Goal: Task Accomplishment & Management: Use online tool/utility

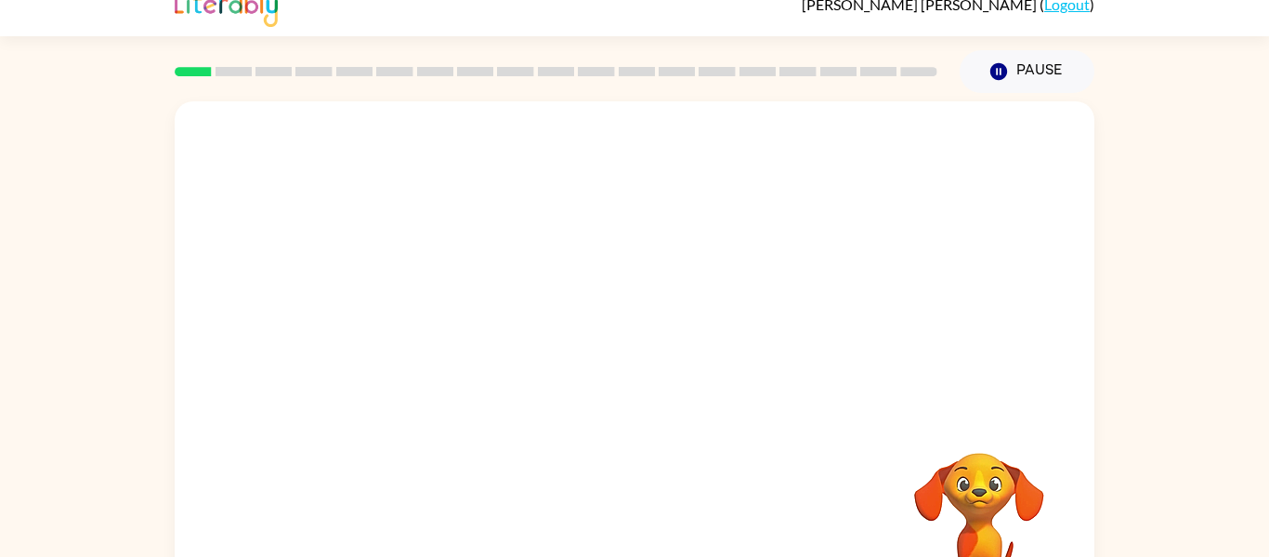
scroll to position [97, 0]
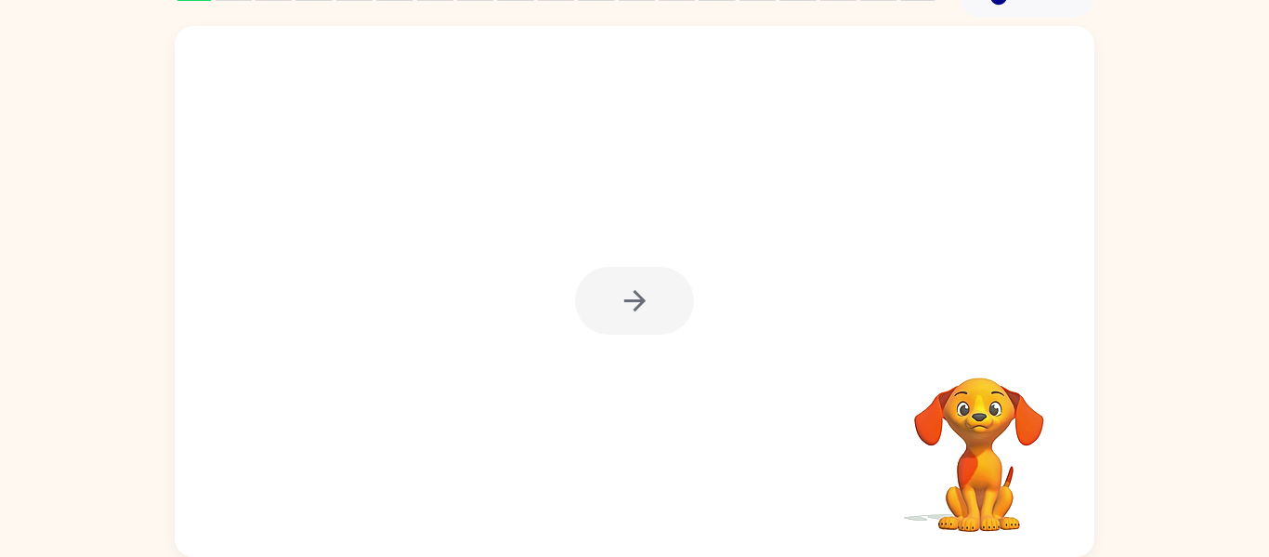
click at [638, 333] on div at bounding box center [634, 301] width 119 height 68
click at [632, 305] on div at bounding box center [634, 301] width 119 height 68
click at [633, 270] on button "button" at bounding box center [634, 301] width 119 height 68
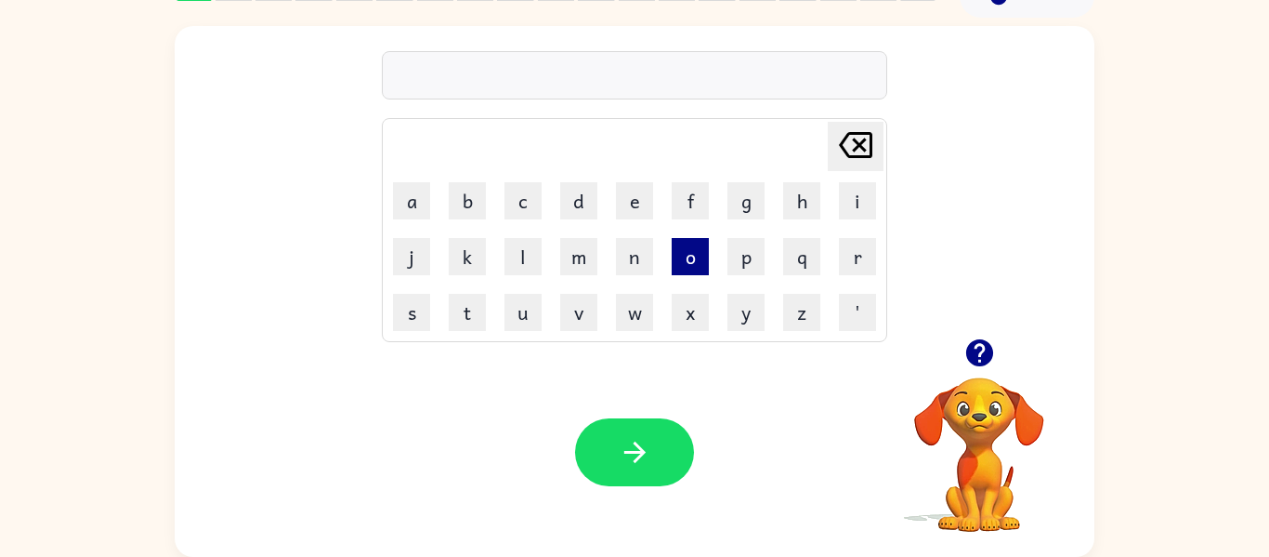
click at [701, 257] on button "o" at bounding box center [690, 256] width 37 height 37
click at [523, 263] on button "l" at bounding box center [523, 256] width 37 height 37
click at [742, 199] on button "g" at bounding box center [746, 200] width 37 height 37
click at [645, 259] on button "n" at bounding box center [634, 256] width 37 height 37
click at [416, 204] on button "a" at bounding box center [411, 200] width 37 height 37
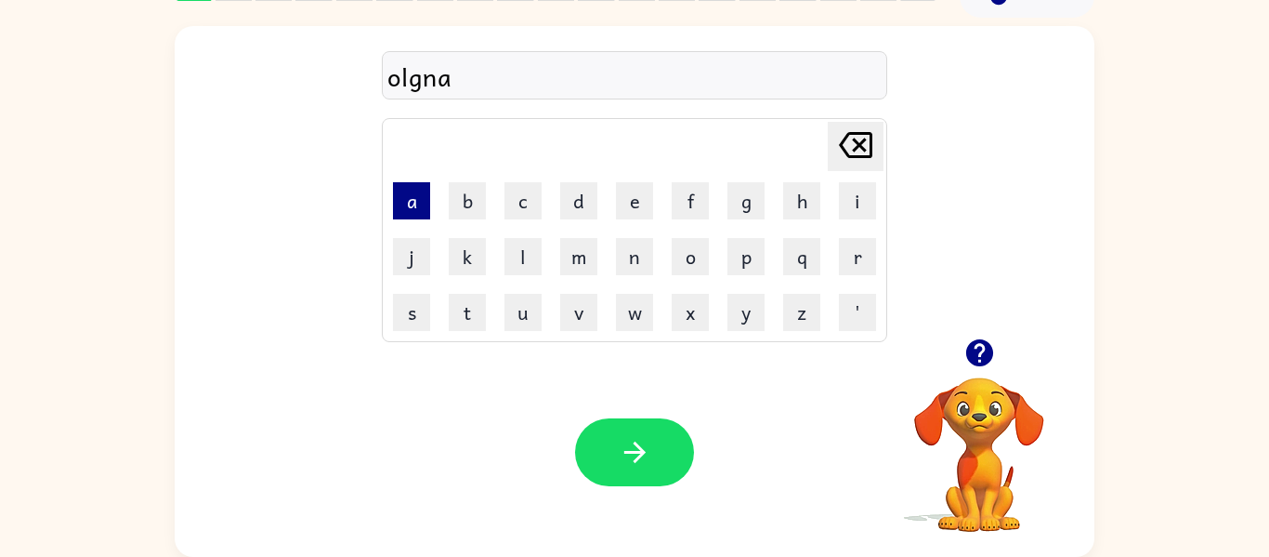
click at [416, 204] on button "a" at bounding box center [411, 200] width 37 height 37
click at [631, 267] on button "n" at bounding box center [634, 256] width 37 height 37
click at [478, 86] on div "olgnaan" at bounding box center [635, 76] width 494 height 39
click at [580, 196] on button "d" at bounding box center [578, 200] width 37 height 37
click at [847, 197] on button "i" at bounding box center [857, 200] width 37 height 37
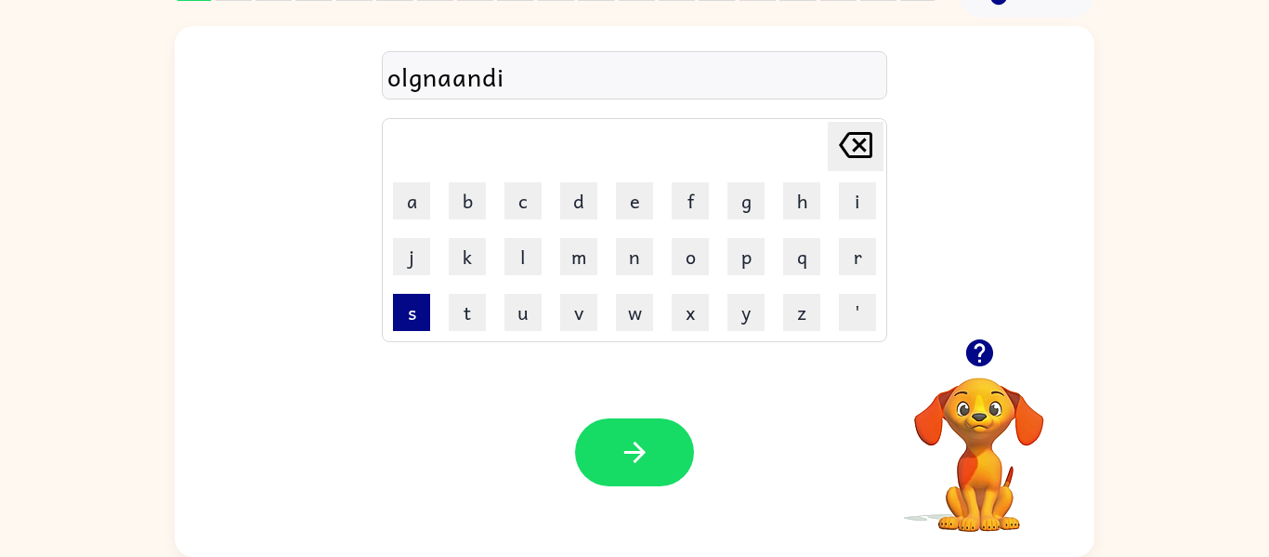
click at [426, 324] on button "s" at bounding box center [411, 312] width 37 height 37
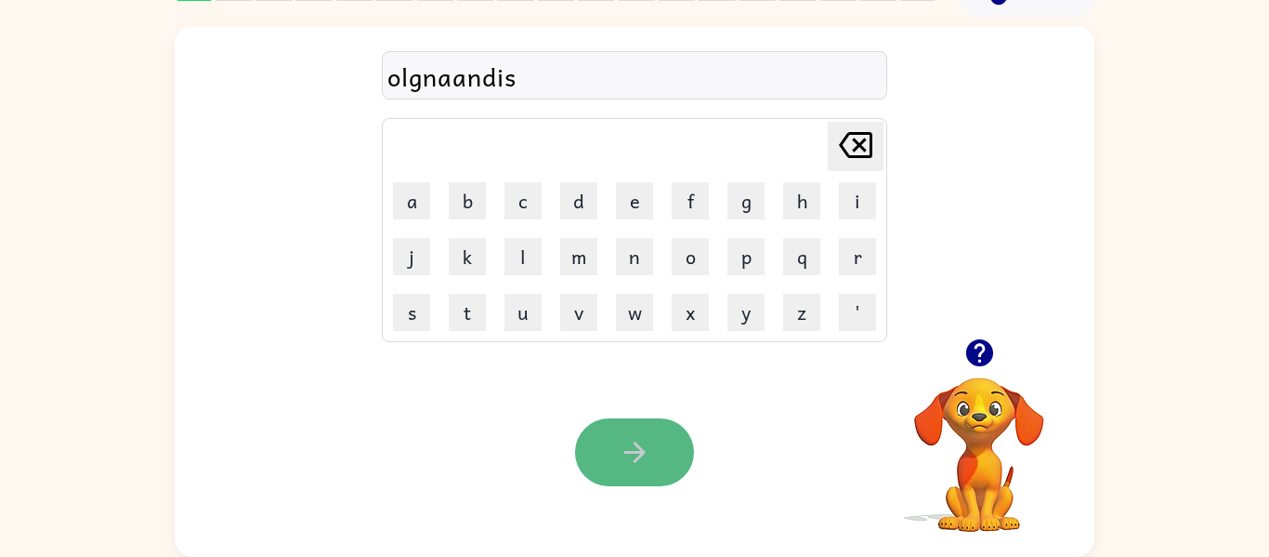
click at [606, 449] on button "button" at bounding box center [634, 452] width 119 height 68
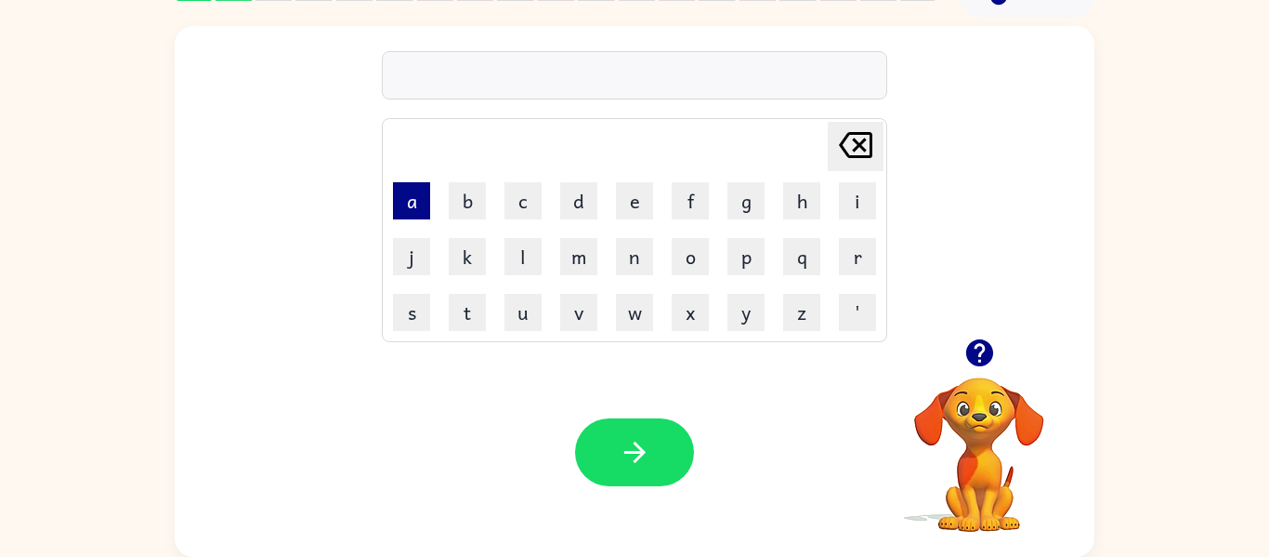
click at [409, 205] on button "a" at bounding box center [411, 200] width 37 height 37
click at [643, 265] on button "n" at bounding box center [634, 256] width 37 height 37
click at [475, 193] on button "b" at bounding box center [467, 200] width 37 height 37
click at [637, 268] on button "n" at bounding box center [634, 256] width 37 height 37
click at [850, 266] on button "r" at bounding box center [857, 256] width 37 height 37
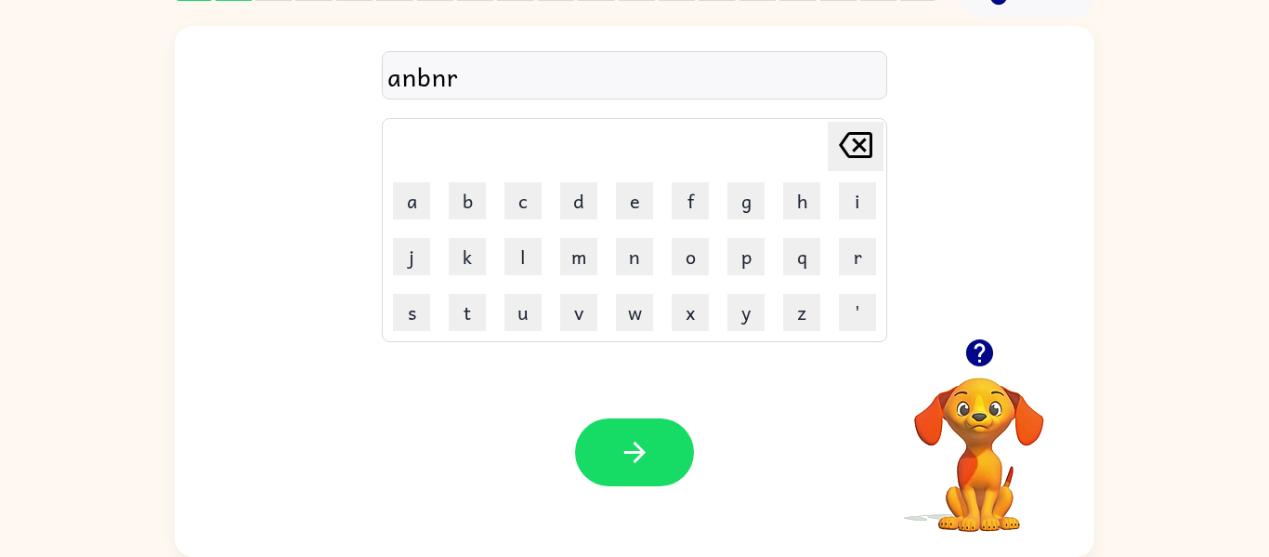
click at [717, 99] on div "anbnr" at bounding box center [635, 75] width 506 height 48
click at [652, 461] on button "button" at bounding box center [634, 452] width 119 height 68
click at [418, 197] on button "a" at bounding box center [411, 200] width 37 height 37
click at [676, 189] on button "f" at bounding box center [690, 200] width 37 height 37
click at [536, 258] on button "l" at bounding box center [523, 256] width 37 height 37
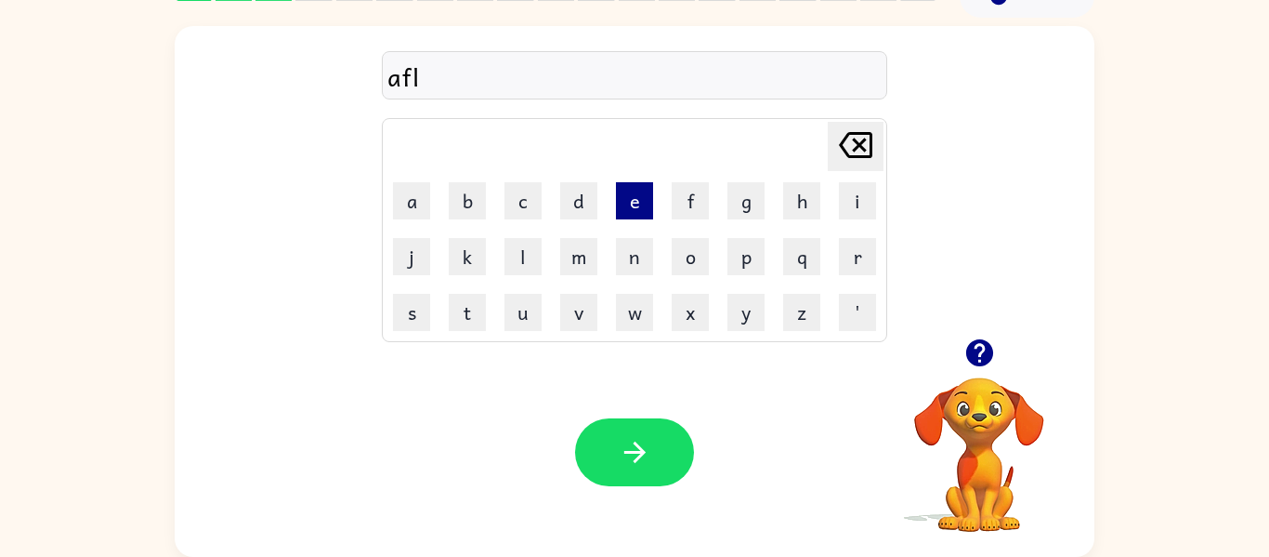
click at [634, 214] on button "e" at bounding box center [634, 200] width 37 height 37
click at [578, 201] on button "d" at bounding box center [578, 200] width 37 height 37
click at [479, 260] on button "k" at bounding box center [467, 256] width 37 height 37
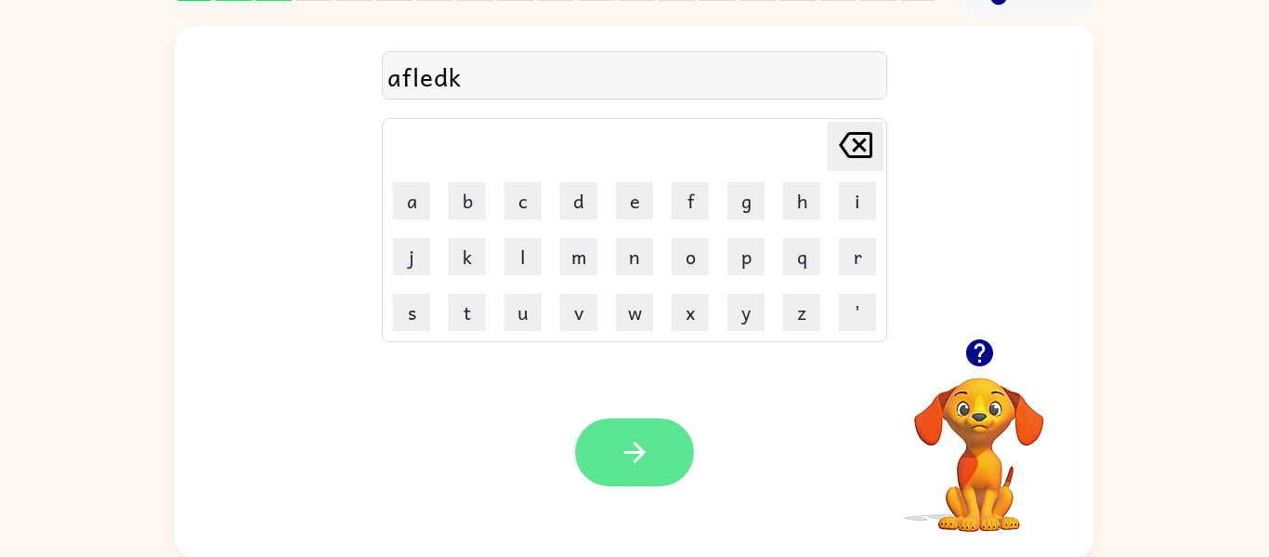
click at [646, 453] on icon "button" at bounding box center [635, 452] width 33 height 33
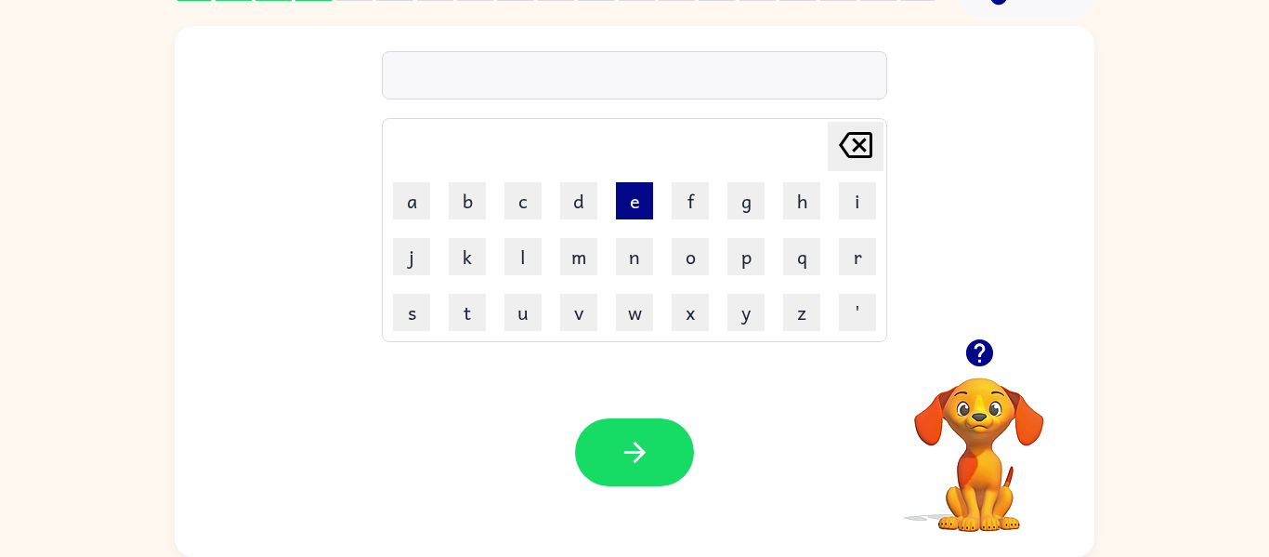
click at [634, 194] on button "e" at bounding box center [634, 200] width 37 height 37
click at [397, 315] on button "s" at bounding box center [411, 312] width 37 height 37
click at [812, 252] on button "q" at bounding box center [801, 256] width 37 height 37
click at [533, 255] on button "l" at bounding box center [523, 256] width 37 height 37
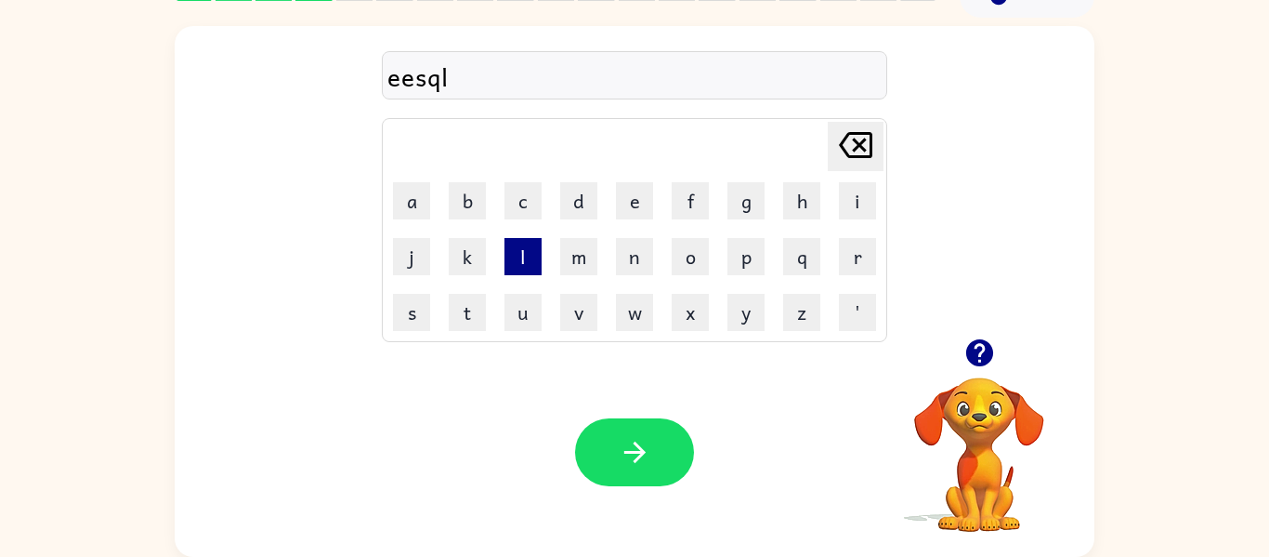
click at [529, 253] on button "l" at bounding box center [523, 256] width 37 height 37
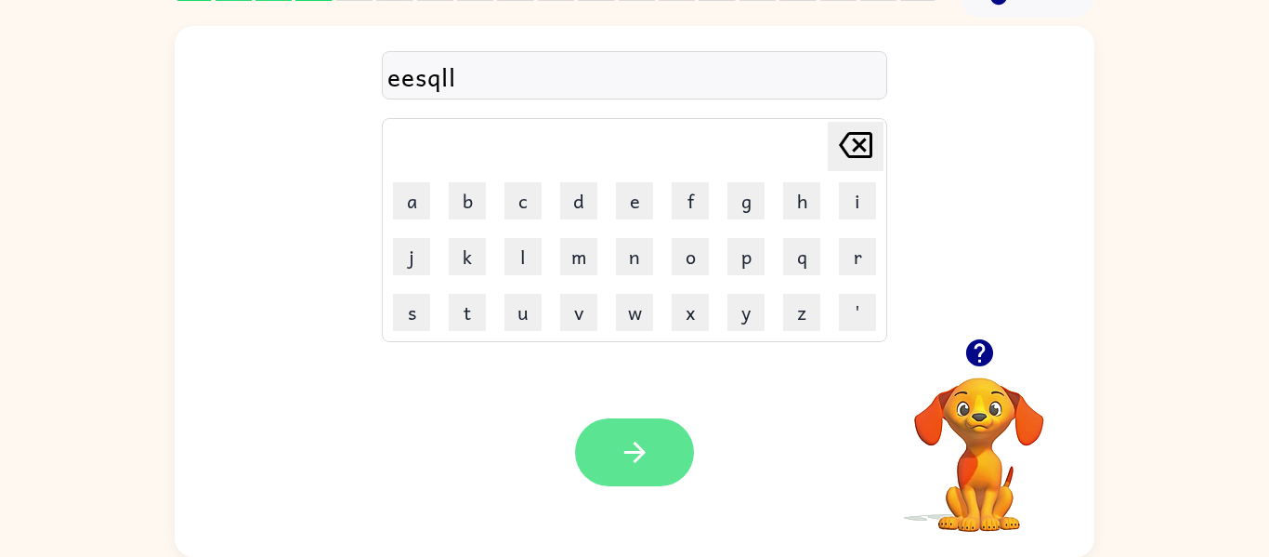
click at [658, 426] on button "button" at bounding box center [634, 452] width 119 height 68
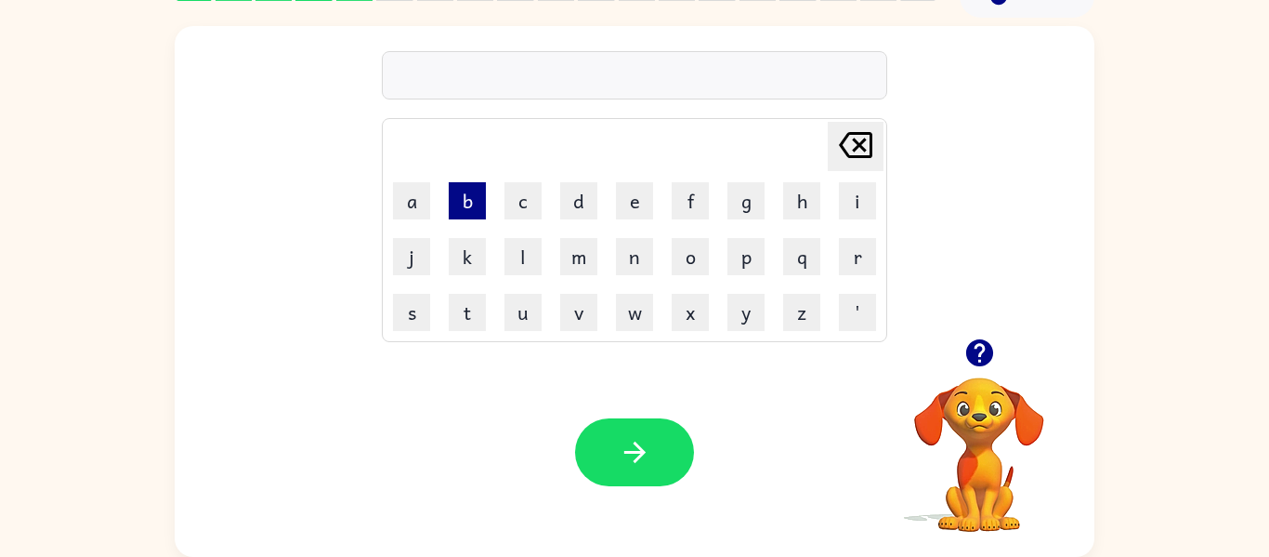
click at [466, 201] on button "b" at bounding box center [467, 200] width 37 height 37
click at [520, 262] on button "l" at bounding box center [523, 256] width 37 height 37
click at [699, 262] on button "o" at bounding box center [690, 256] width 37 height 37
click at [466, 198] on button "b" at bounding box center [467, 200] width 37 height 37
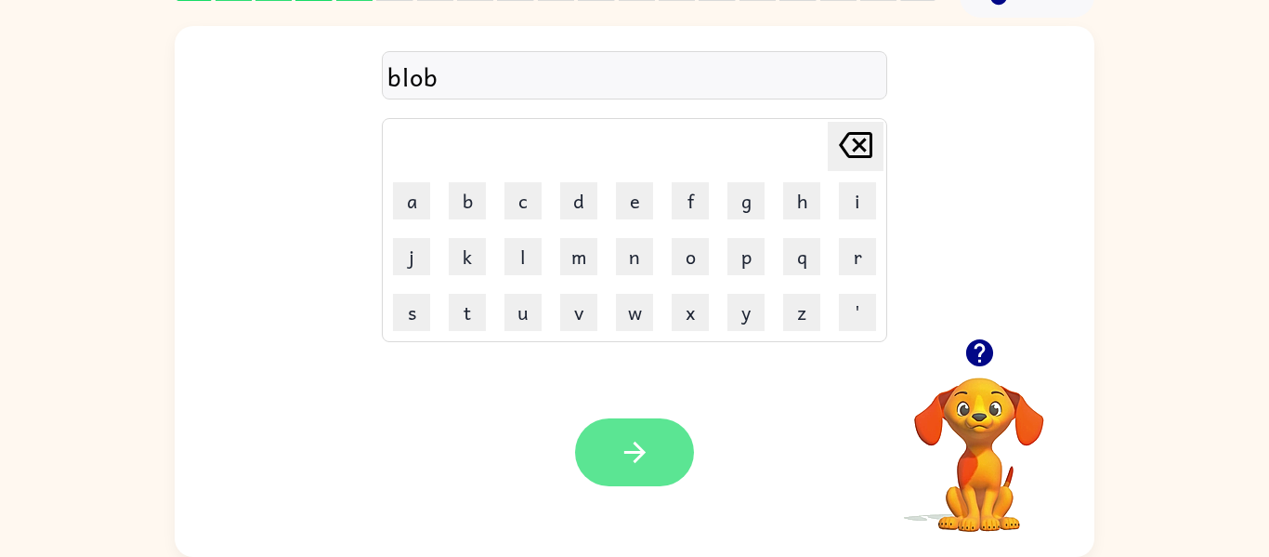
click at [637, 436] on icon "button" at bounding box center [635, 452] width 33 height 33
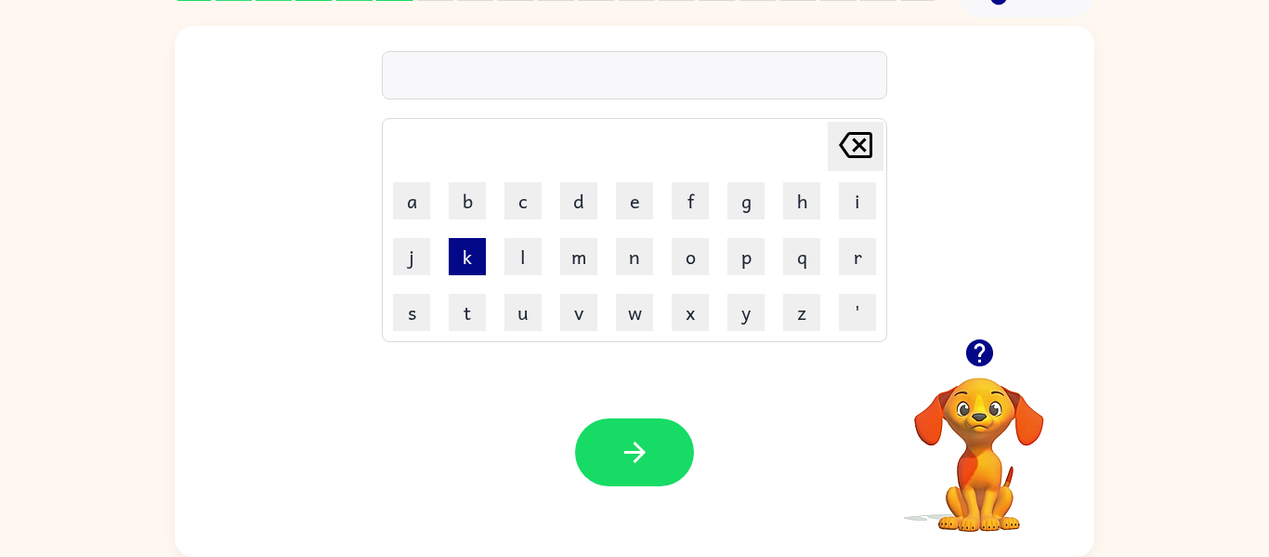
click at [462, 267] on button "k" at bounding box center [467, 256] width 37 height 37
click at [519, 271] on button "l" at bounding box center [523, 256] width 37 height 37
click at [690, 261] on button "o" at bounding box center [690, 256] width 37 height 37
click at [688, 193] on button "f" at bounding box center [690, 200] width 37 height 37
click at [861, 194] on button "i" at bounding box center [857, 200] width 37 height 37
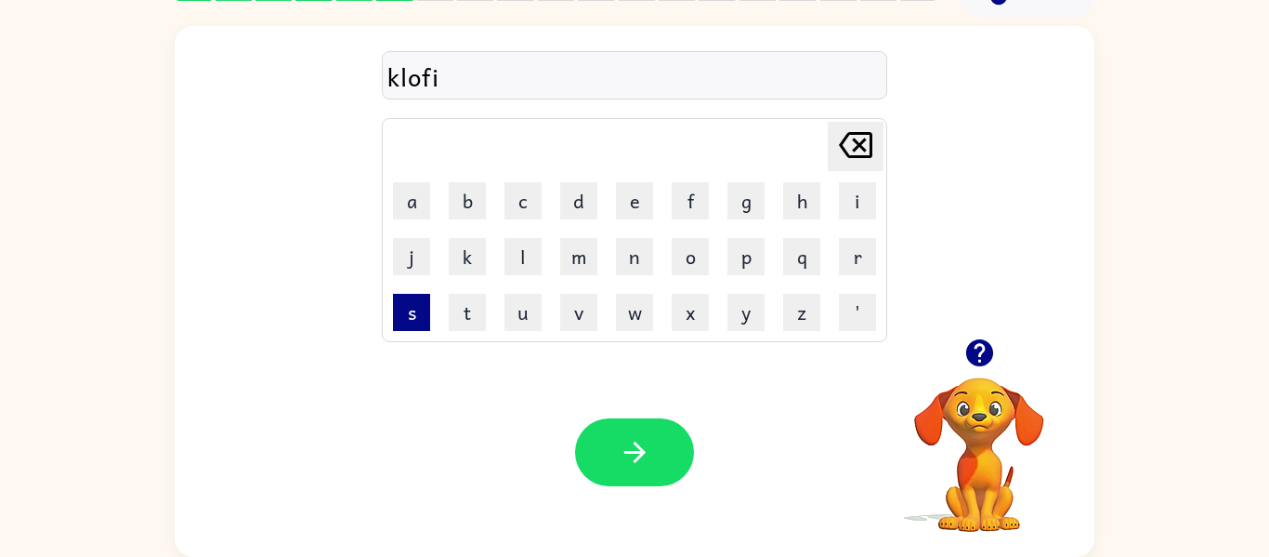
click at [428, 315] on button "s" at bounding box center [411, 312] width 37 height 37
click at [776, 204] on td "h" at bounding box center [802, 201] width 54 height 54
click at [791, 205] on button "h" at bounding box center [801, 200] width 37 height 37
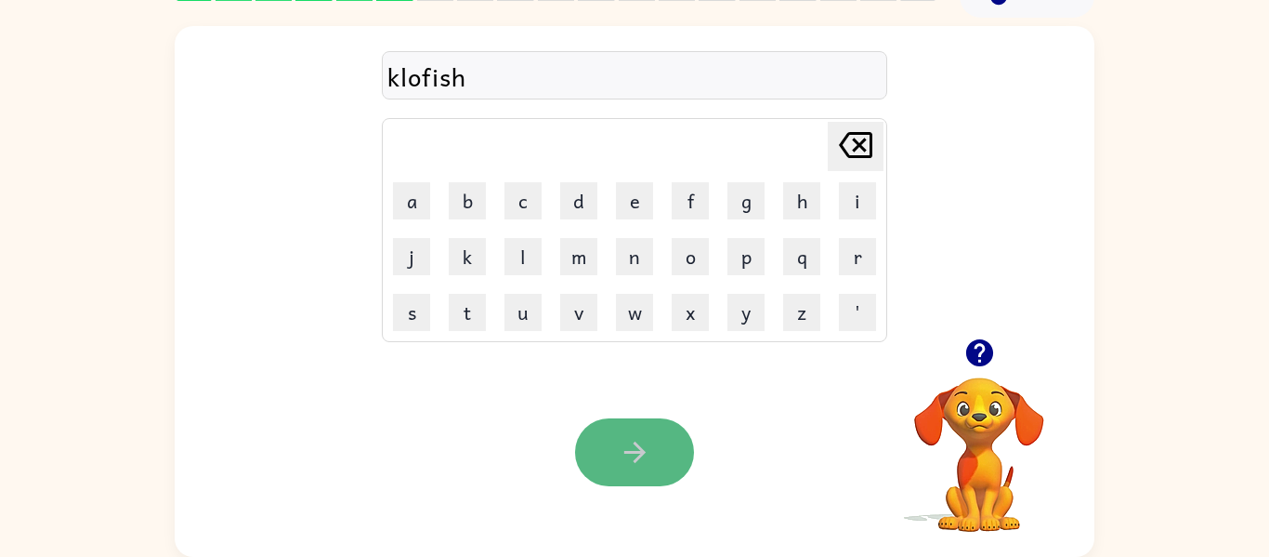
click at [666, 468] on button "button" at bounding box center [634, 452] width 119 height 68
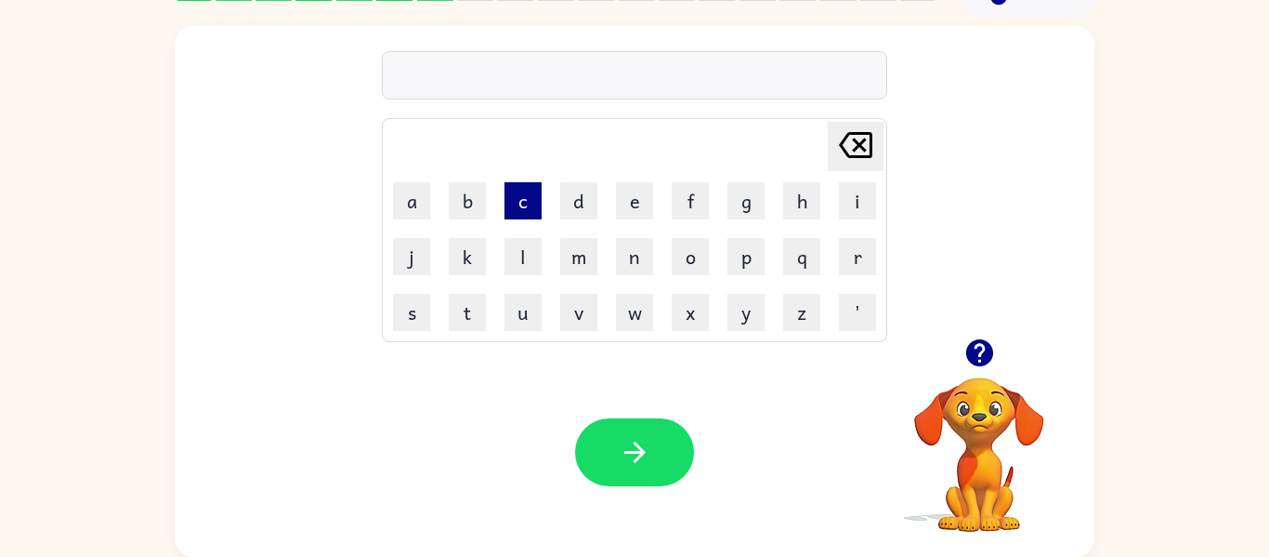
click at [517, 216] on button "c" at bounding box center [523, 200] width 37 height 37
click at [806, 207] on button "h" at bounding box center [801, 200] width 37 height 37
click at [518, 319] on button "u" at bounding box center [523, 312] width 37 height 37
click at [460, 266] on button "k" at bounding box center [467, 256] width 37 height 37
click at [861, 242] on button "r" at bounding box center [857, 256] width 37 height 37
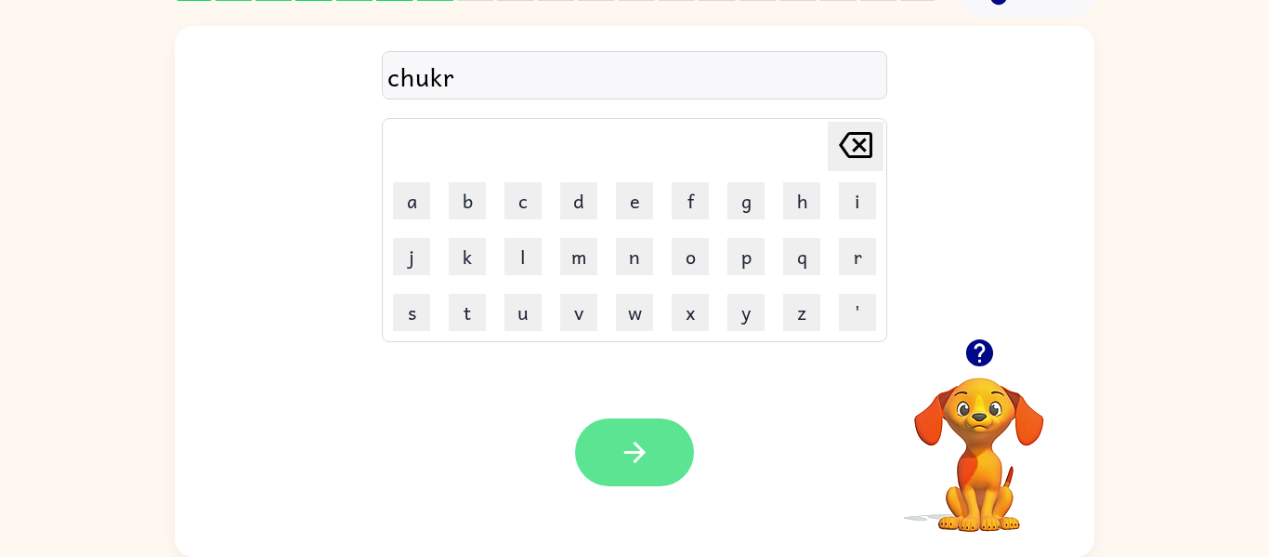
click at [670, 467] on button "button" at bounding box center [634, 452] width 119 height 68
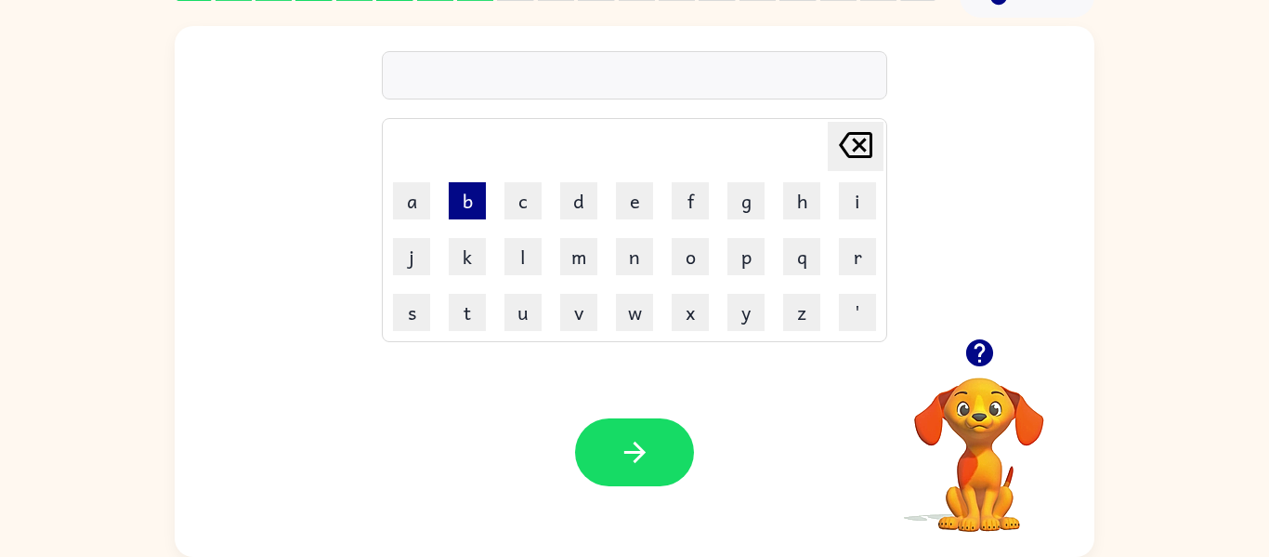
click at [462, 198] on button "b" at bounding box center [467, 200] width 37 height 37
click at [684, 262] on button "o" at bounding box center [690, 256] width 37 height 37
click at [475, 245] on button "k" at bounding box center [467, 256] width 37 height 37
click at [417, 318] on button "s" at bounding box center [411, 312] width 37 height 37
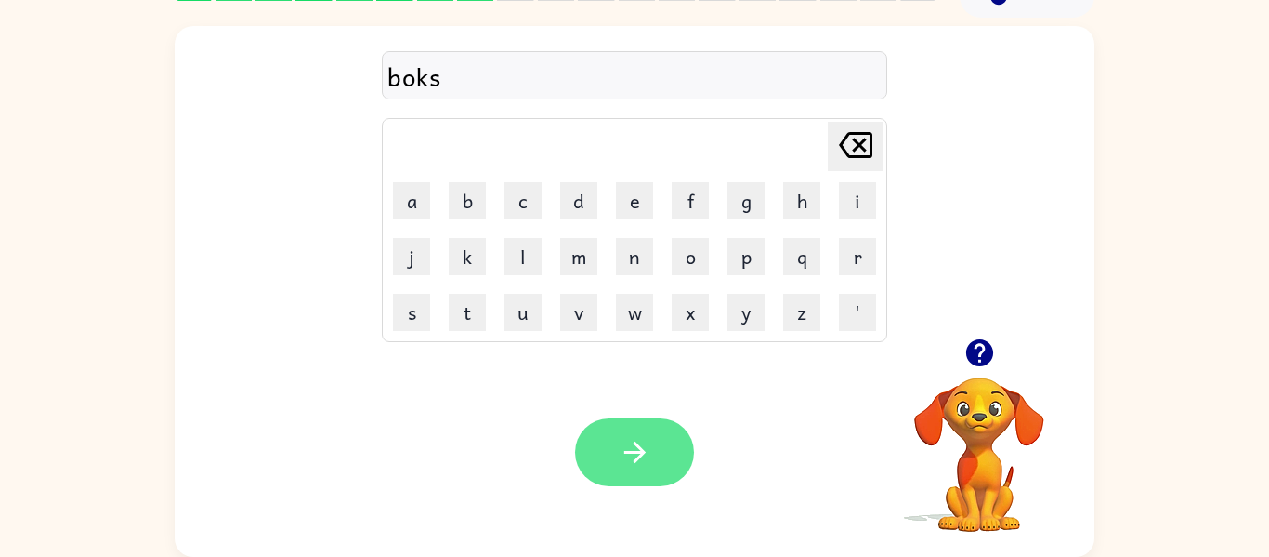
click at [650, 457] on icon "button" at bounding box center [635, 452] width 33 height 33
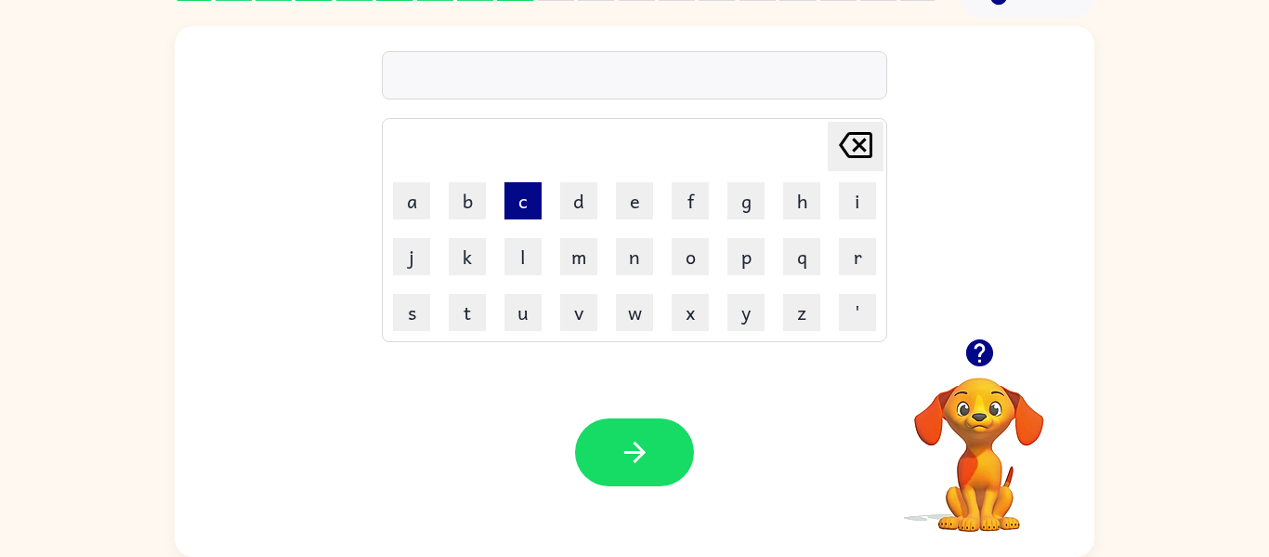
click at [515, 198] on button "c" at bounding box center [523, 200] width 37 height 37
click at [518, 328] on button "u" at bounding box center [523, 312] width 37 height 37
click at [803, 269] on button "q" at bounding box center [801, 256] width 37 height 37
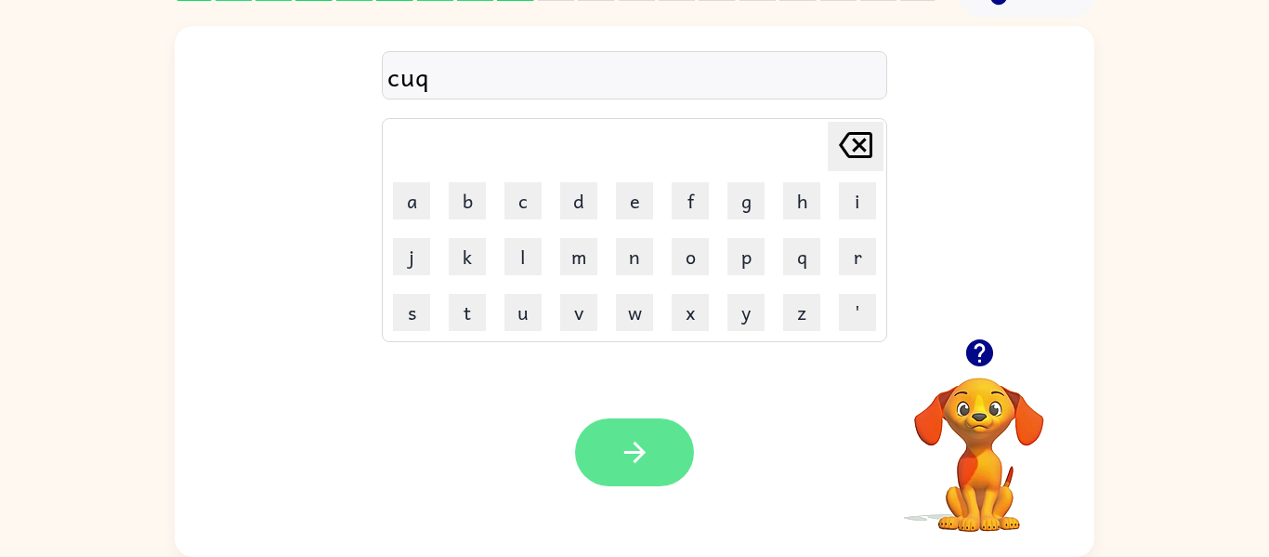
click at [666, 457] on button "button" at bounding box center [634, 452] width 119 height 68
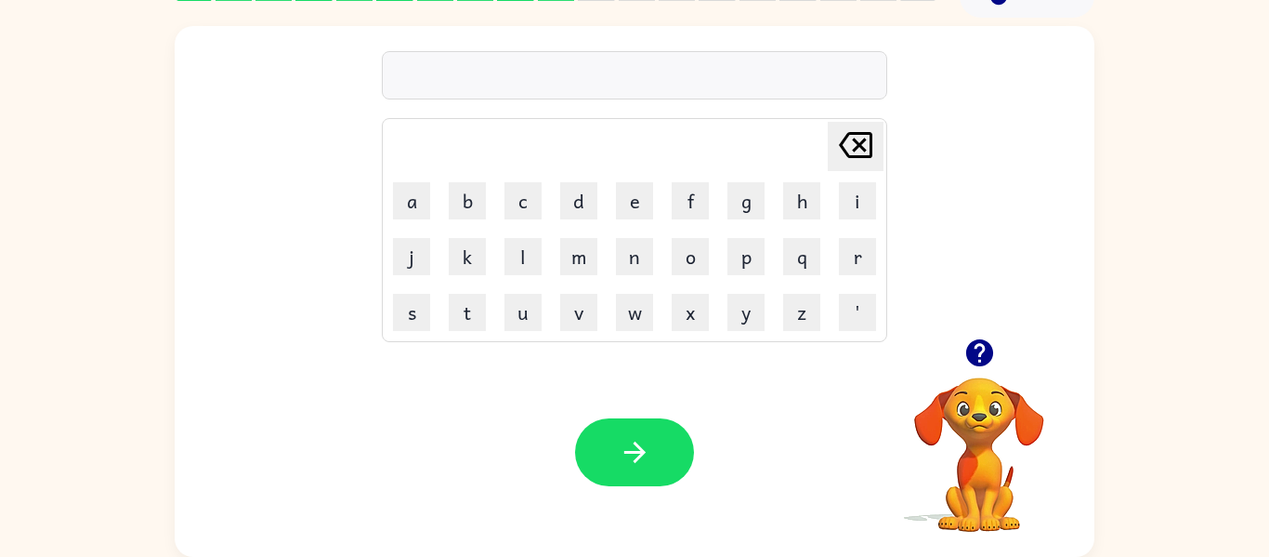
click at [984, 422] on video "Your browser must support playing .mp4 files to use Literably. Please try using…" at bounding box center [980, 441] width 186 height 186
click at [990, 336] on icon "button" at bounding box center [980, 352] width 33 height 33
click at [421, 269] on button "j" at bounding box center [411, 256] width 37 height 37
click at [696, 246] on button "o" at bounding box center [690, 256] width 37 height 37
click at [871, 249] on button "r" at bounding box center [857, 256] width 37 height 37
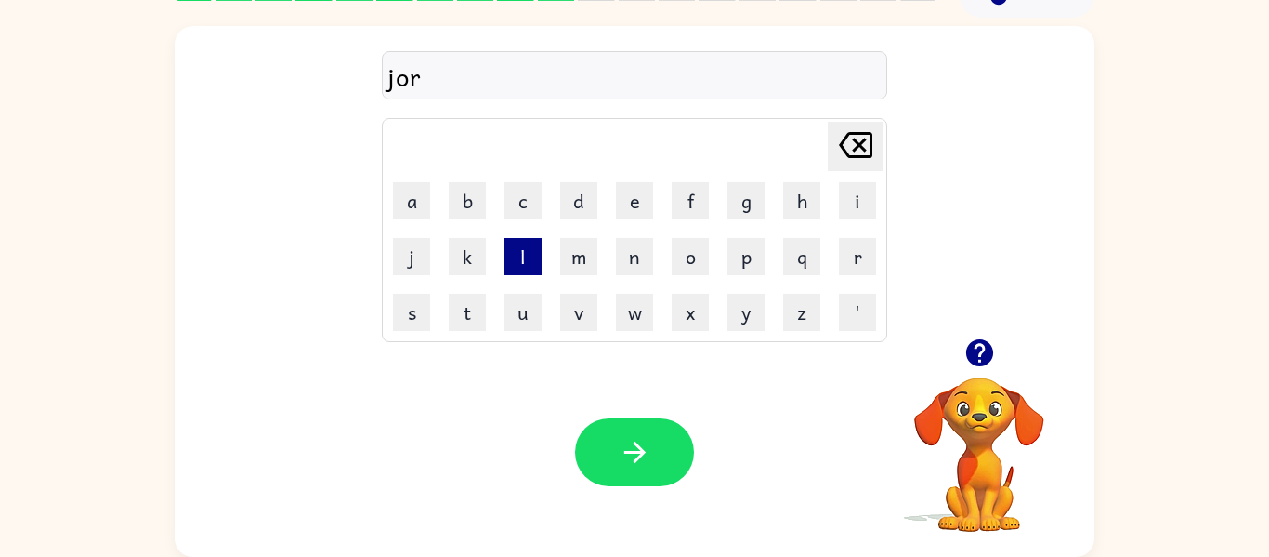
click at [519, 261] on button "l" at bounding box center [523, 256] width 37 height 37
click at [861, 198] on button "i" at bounding box center [857, 200] width 37 height 37
type button "i"
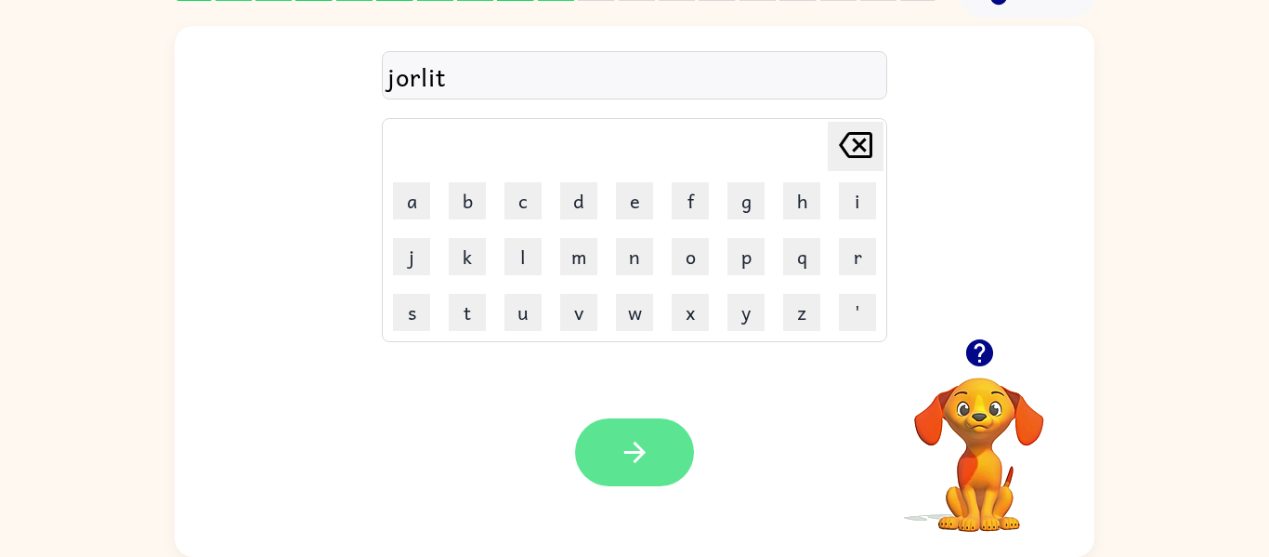
click at [661, 450] on button "button" at bounding box center [634, 452] width 119 height 68
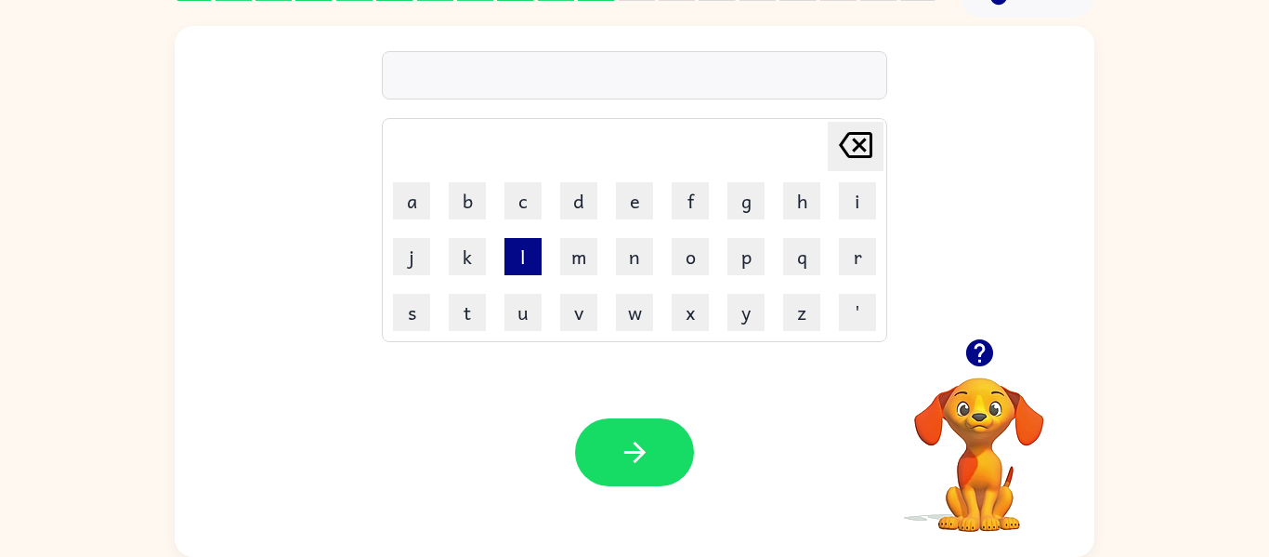
click at [523, 260] on button "l" at bounding box center [523, 256] width 37 height 37
click at [864, 214] on button "i" at bounding box center [857, 200] width 37 height 37
click at [459, 315] on button "t" at bounding box center [467, 312] width 37 height 37
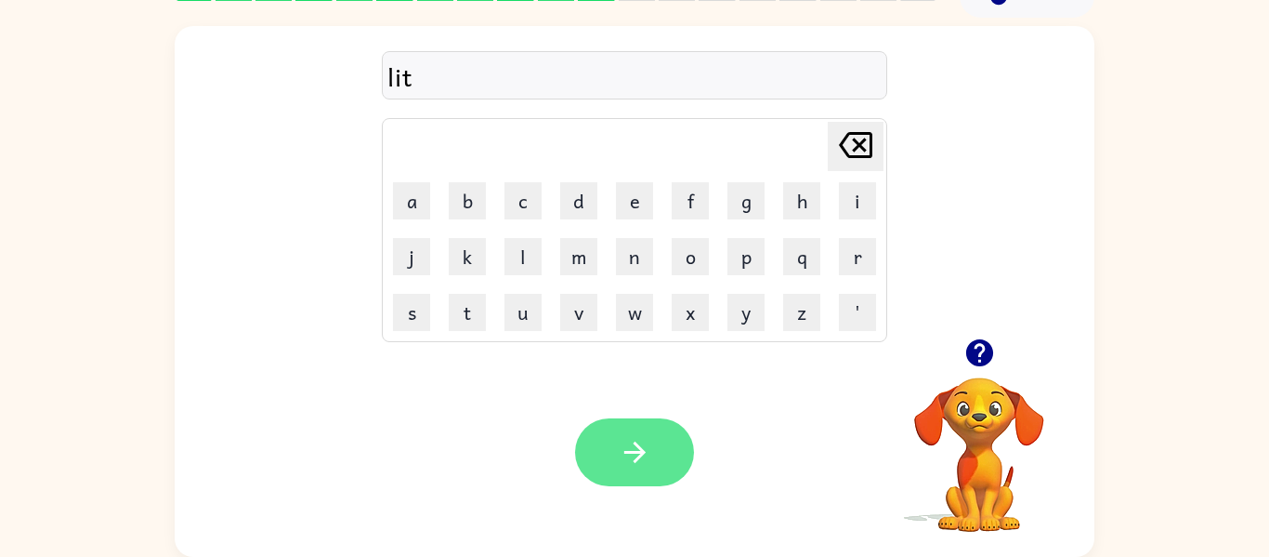
click at [658, 427] on button "button" at bounding box center [634, 452] width 119 height 68
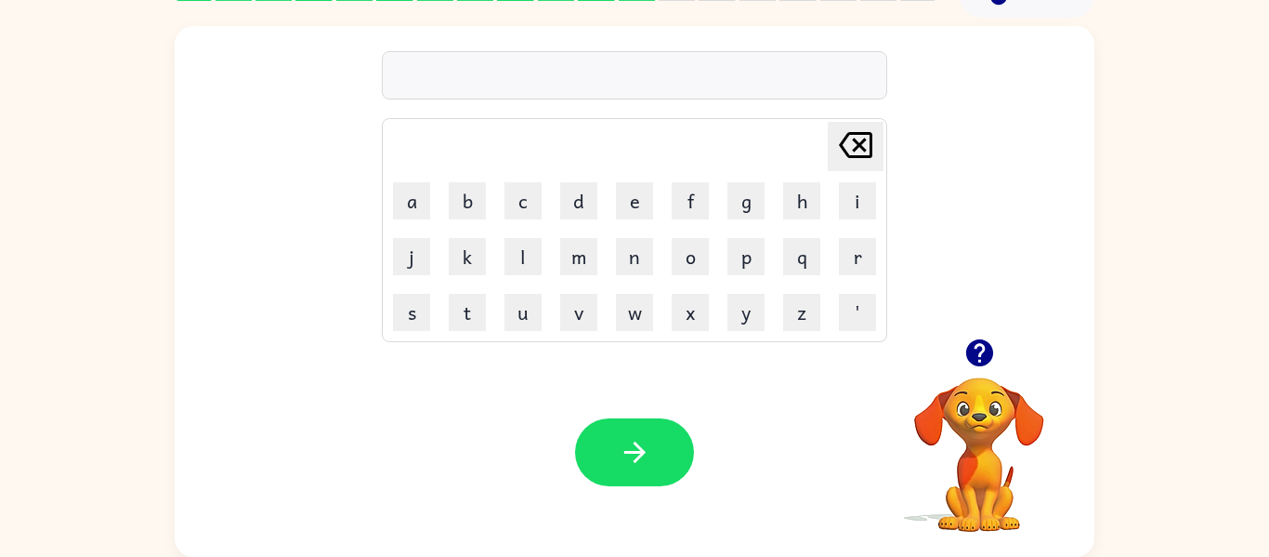
click at [975, 358] on icon "button" at bounding box center [979, 352] width 27 height 27
click at [511, 264] on button "l" at bounding box center [523, 256] width 37 height 37
click at [530, 317] on button "u" at bounding box center [523, 312] width 37 height 37
click at [468, 204] on button "b" at bounding box center [467, 200] width 37 height 37
click at [858, 259] on button "r" at bounding box center [857, 256] width 37 height 37
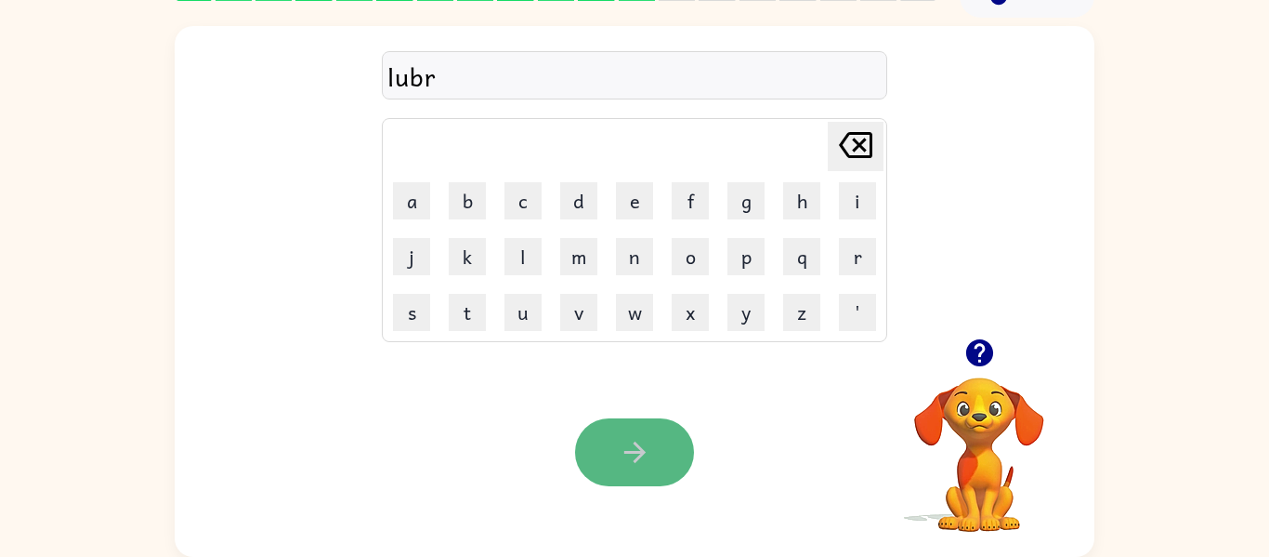
click at [628, 449] on icon "button" at bounding box center [635, 452] width 33 height 33
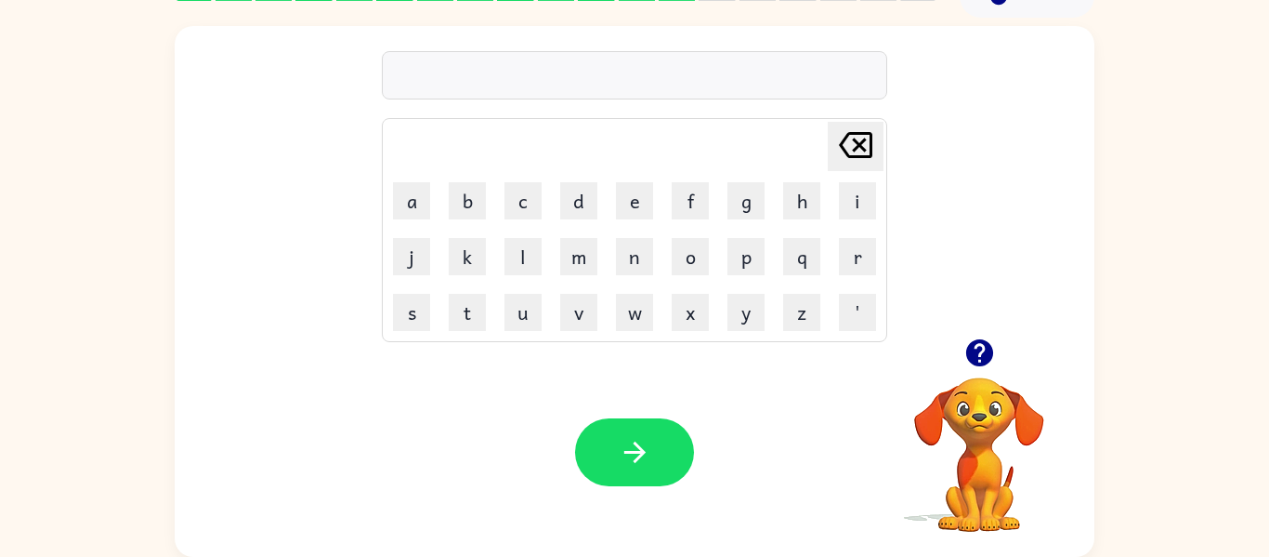
click at [973, 357] on icon "button" at bounding box center [979, 352] width 27 height 27
click at [577, 257] on button "m" at bounding box center [578, 256] width 37 height 37
click at [685, 258] on button "o" at bounding box center [690, 256] width 37 height 37
click at [593, 256] on button "m" at bounding box center [578, 256] width 37 height 37
click at [466, 199] on button "b" at bounding box center [467, 200] width 37 height 37
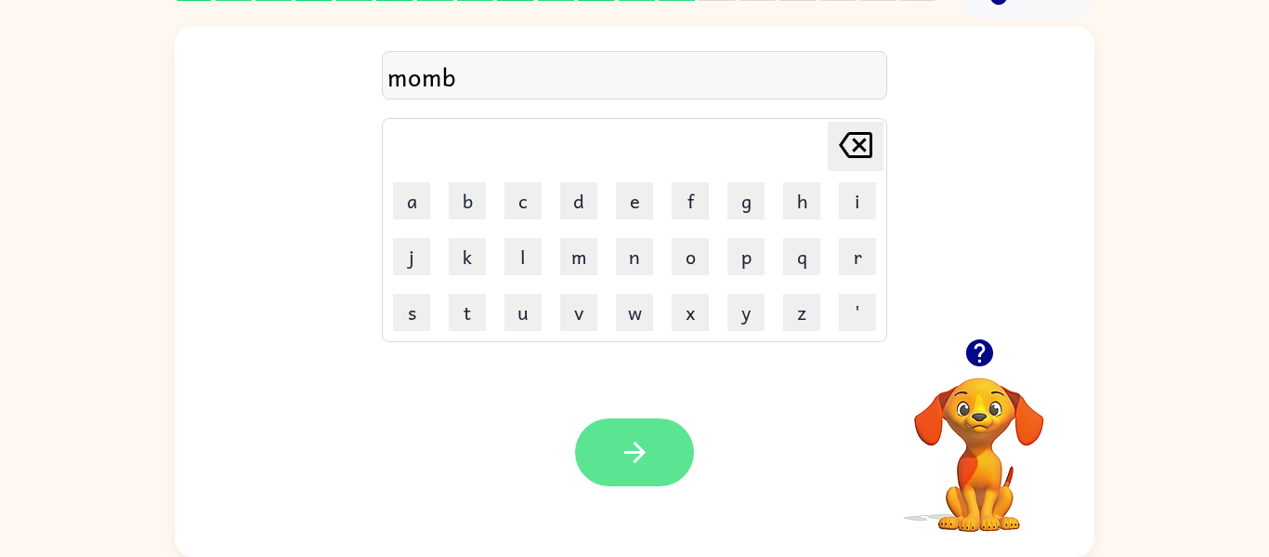
click at [673, 437] on button "button" at bounding box center [634, 452] width 119 height 68
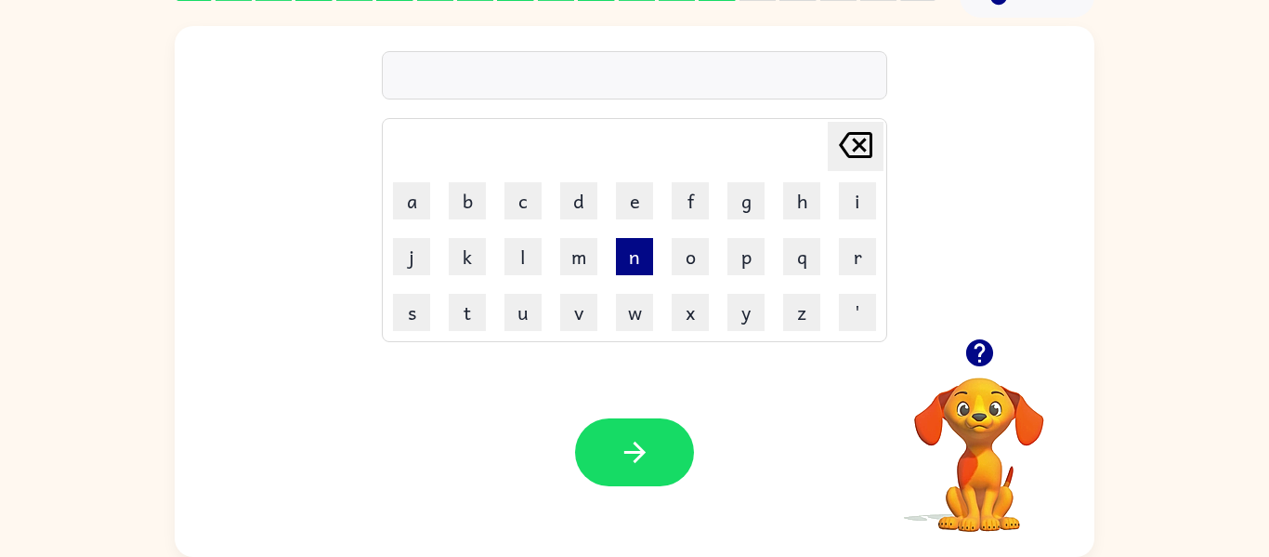
click at [626, 258] on button "n" at bounding box center [634, 256] width 37 height 37
click at [688, 256] on button "o" at bounding box center [690, 256] width 37 height 37
click at [808, 196] on button "h" at bounding box center [801, 200] width 37 height 37
click at [512, 201] on button "c" at bounding box center [523, 200] width 37 height 37
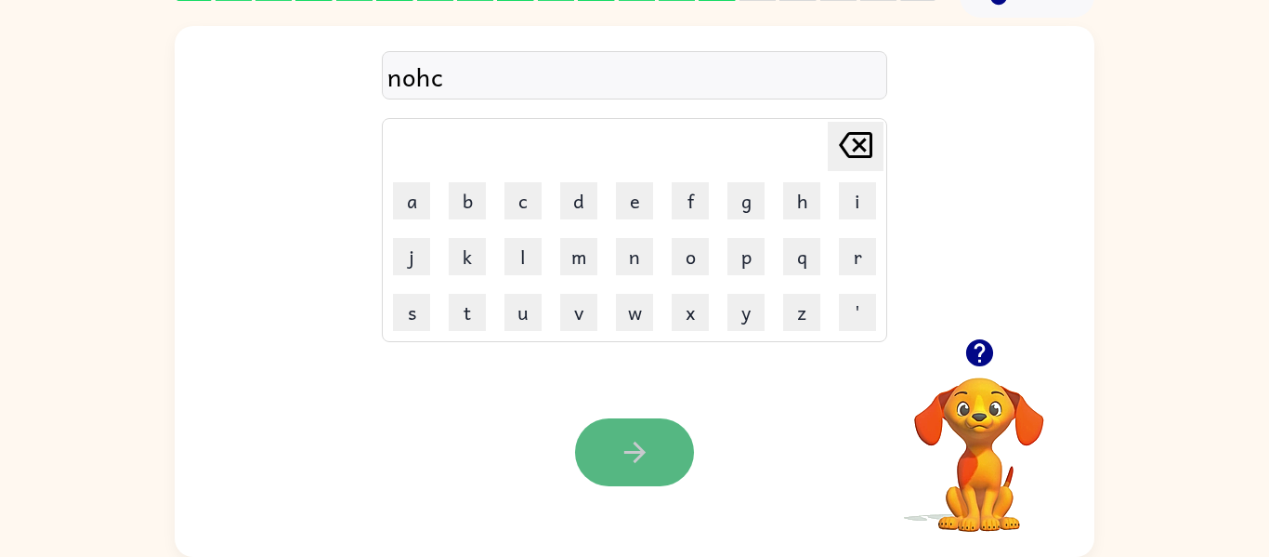
click at [637, 452] on icon "button" at bounding box center [634, 451] width 21 height 21
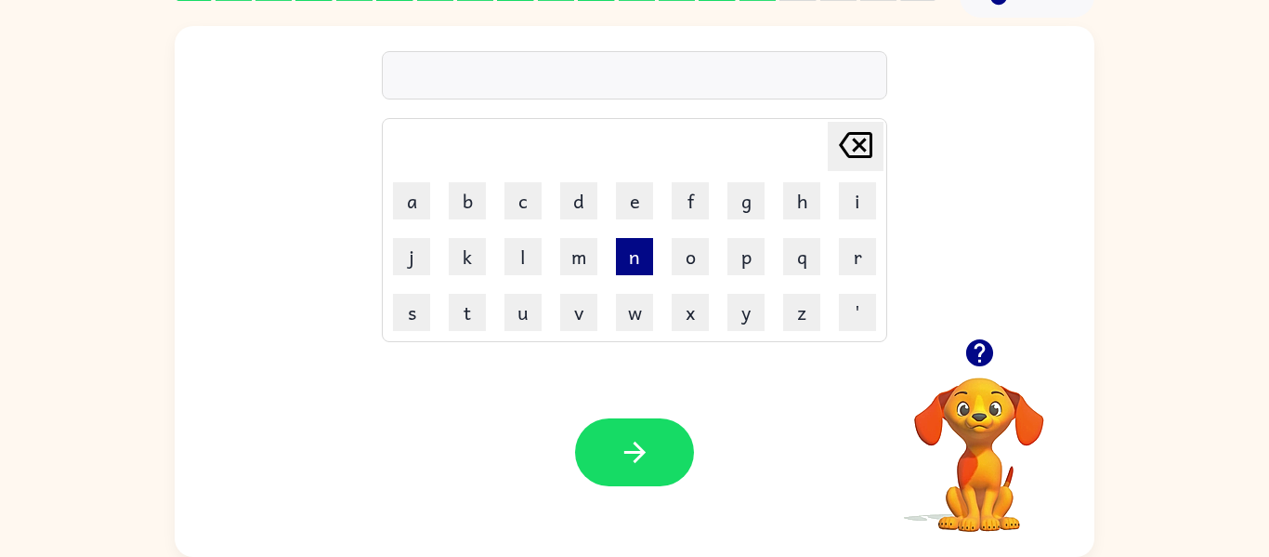
click at [637, 250] on button "n" at bounding box center [634, 256] width 37 height 37
click at [636, 204] on button "e" at bounding box center [634, 200] width 37 height 37
click at [466, 322] on button "t" at bounding box center [467, 312] width 37 height 37
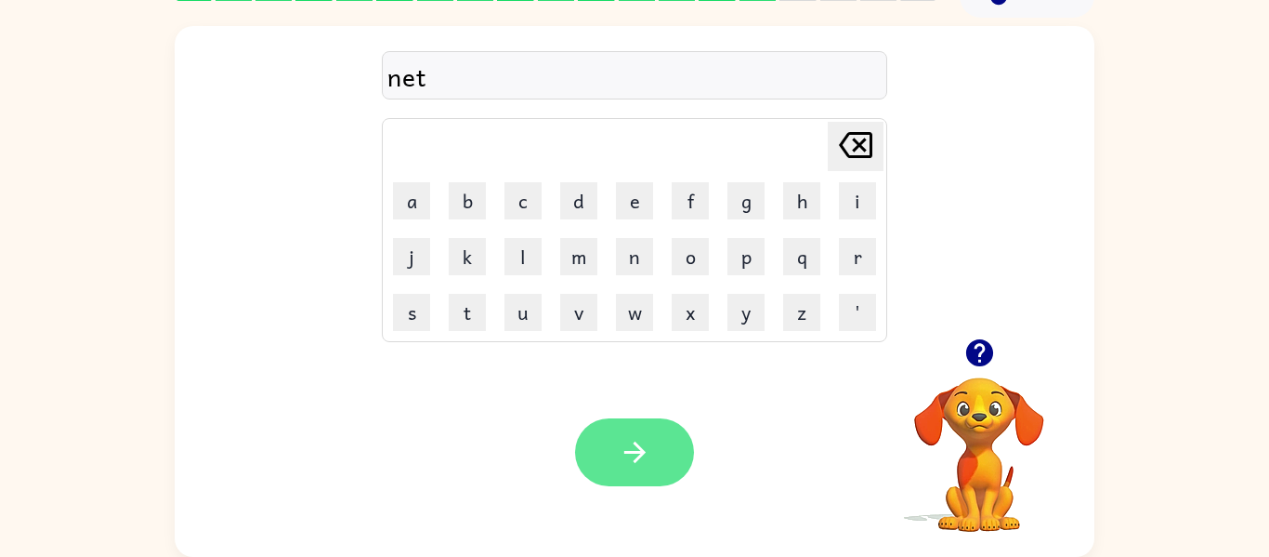
click at [650, 453] on icon "button" at bounding box center [635, 452] width 33 height 33
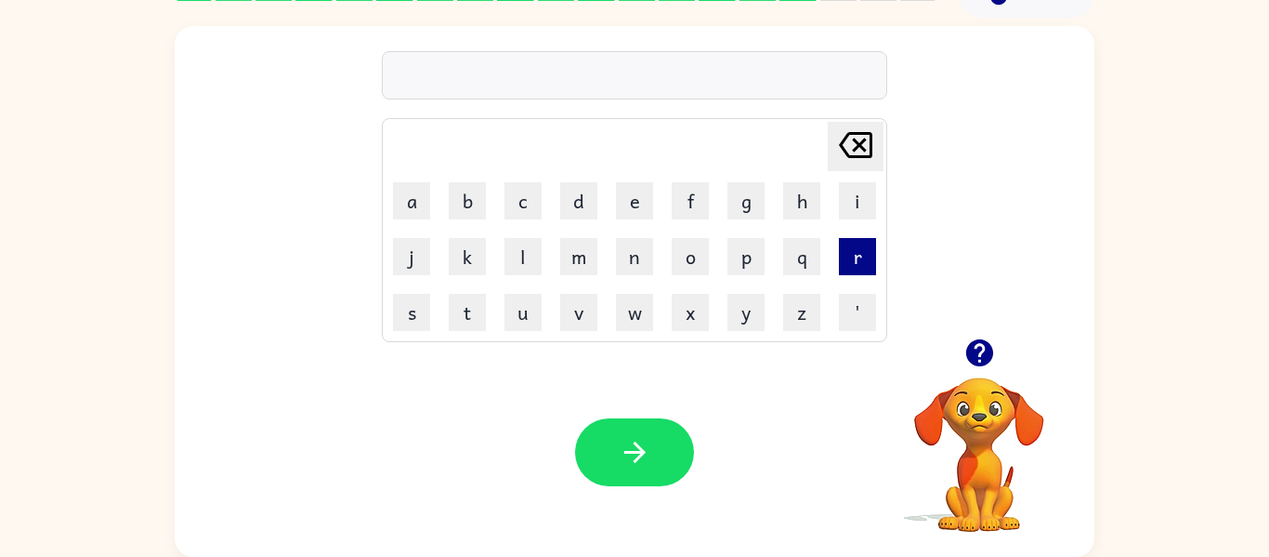
click at [852, 257] on button "r" at bounding box center [857, 256] width 37 height 37
click at [638, 196] on button "e" at bounding box center [634, 200] width 37 height 37
click at [460, 258] on button "k" at bounding box center [467, 256] width 37 height 37
click at [466, 315] on button "t" at bounding box center [467, 312] width 37 height 37
click at [401, 194] on button "a" at bounding box center [411, 200] width 37 height 37
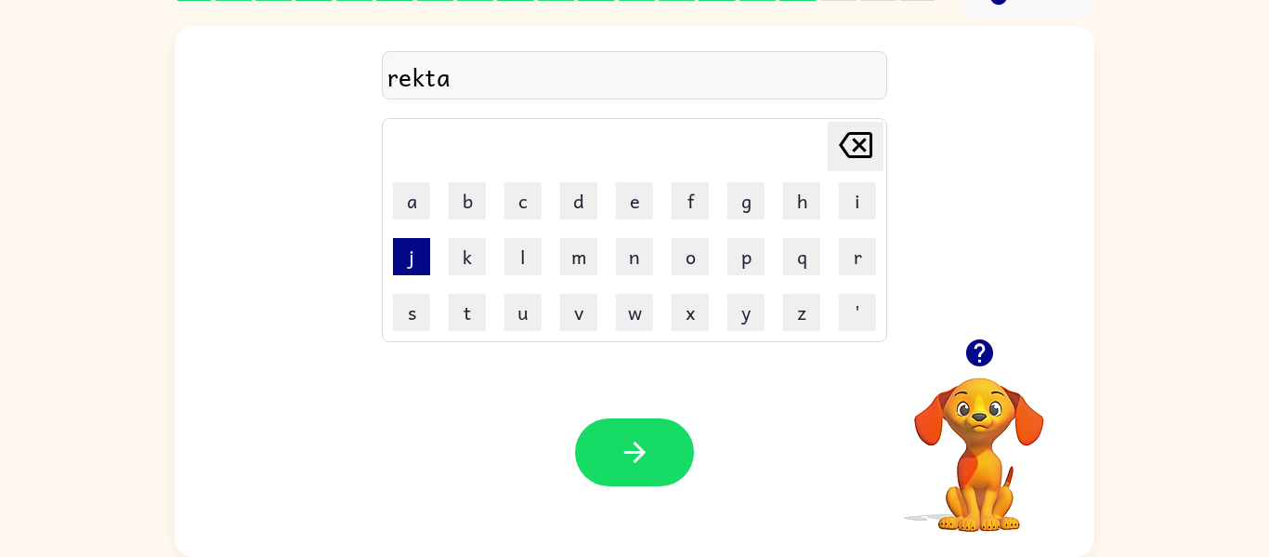
click at [416, 269] on button "j" at bounding box center [411, 256] width 37 height 37
click at [525, 259] on button "l" at bounding box center [523, 256] width 37 height 37
click at [626, 194] on button "e" at bounding box center [634, 200] width 37 height 37
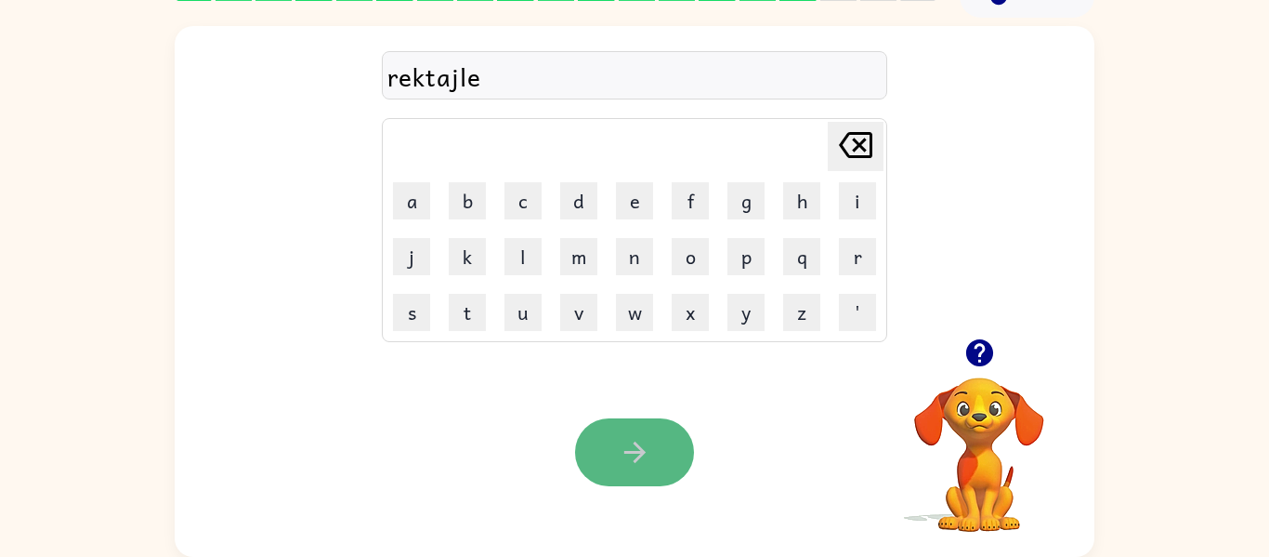
click at [653, 438] on button "button" at bounding box center [634, 452] width 119 height 68
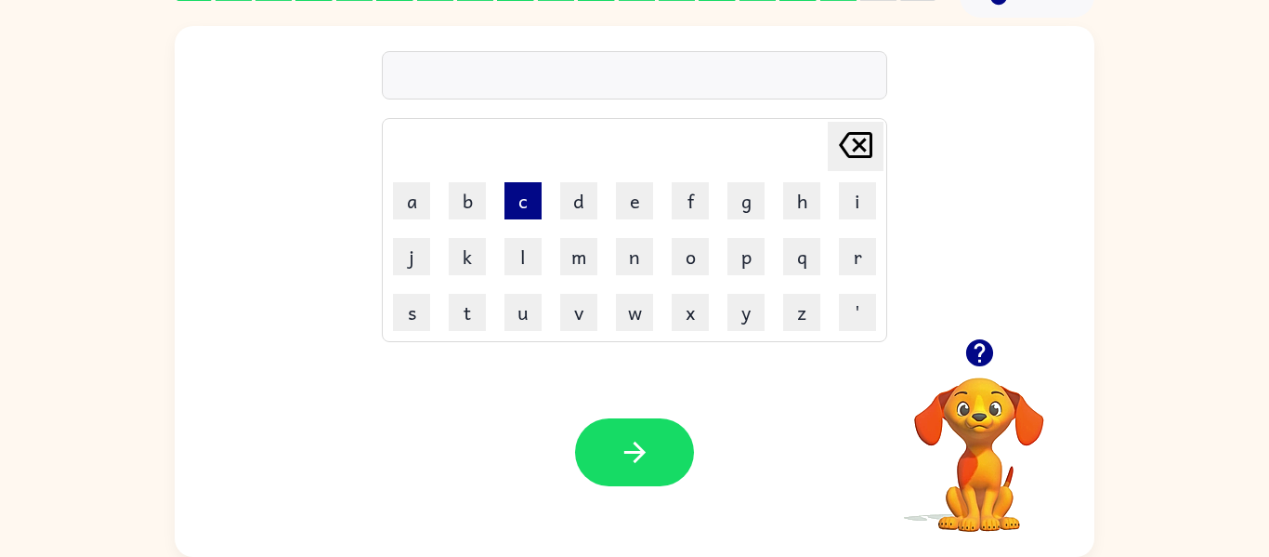
click at [533, 191] on button "c" at bounding box center [523, 200] width 37 height 37
click at [798, 202] on button "h" at bounding box center [801, 200] width 37 height 37
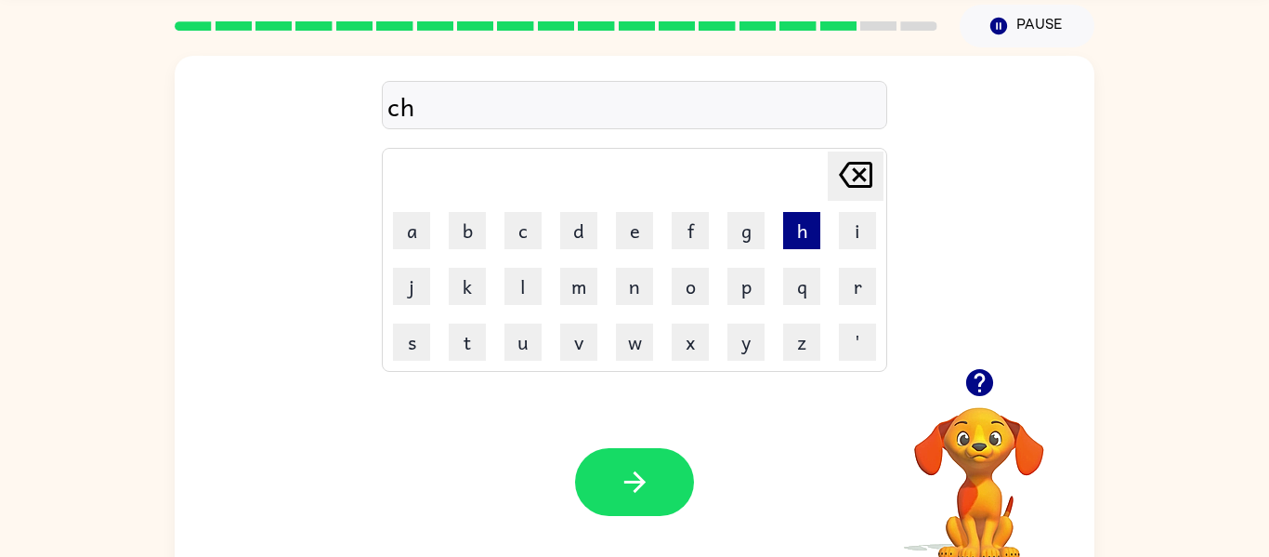
scroll to position [64, 0]
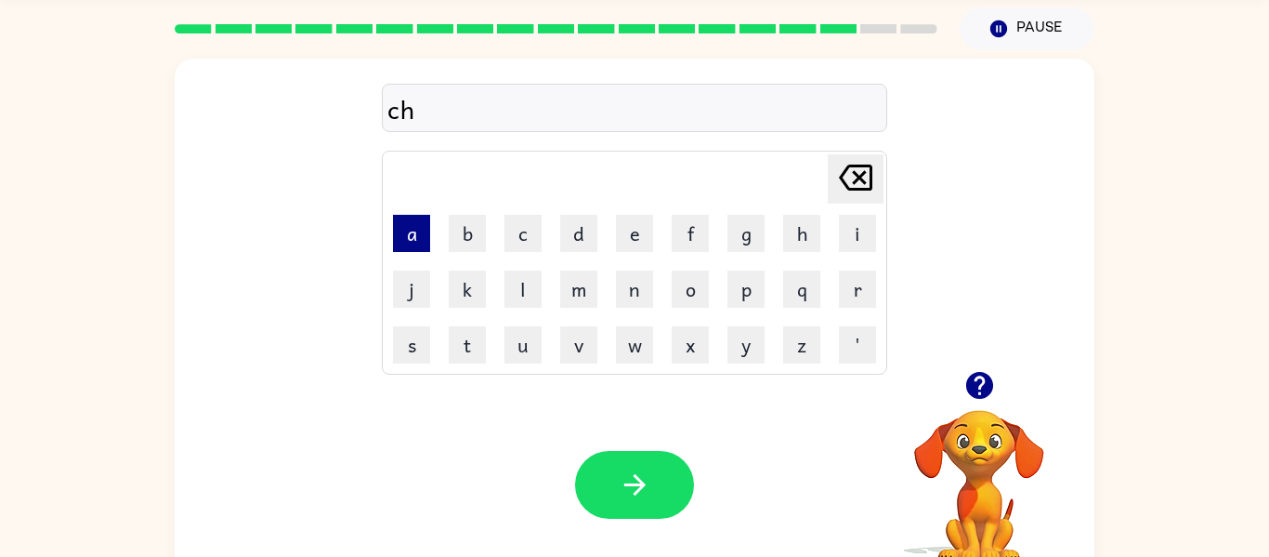
click at [401, 250] on button "a" at bounding box center [411, 233] width 37 height 37
click at [462, 230] on button "b" at bounding box center [467, 233] width 37 height 37
click at [637, 230] on button "e" at bounding box center [634, 233] width 37 height 37
click at [416, 234] on button "a" at bounding box center [411, 233] width 37 height 37
click at [640, 290] on button "n" at bounding box center [634, 288] width 37 height 37
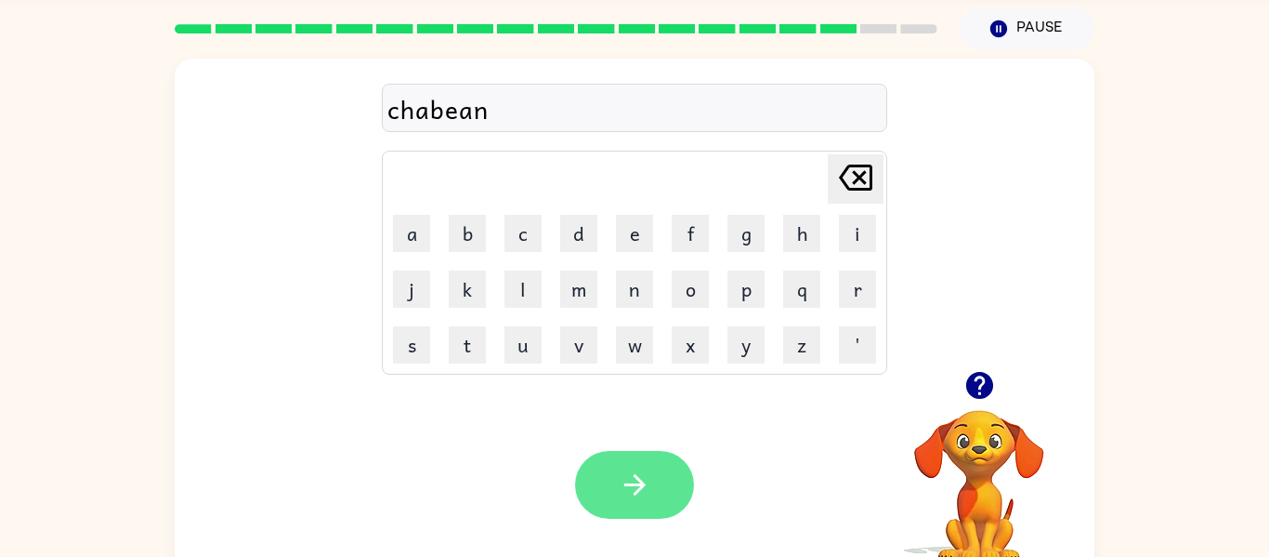
click at [628, 462] on button "button" at bounding box center [634, 485] width 119 height 68
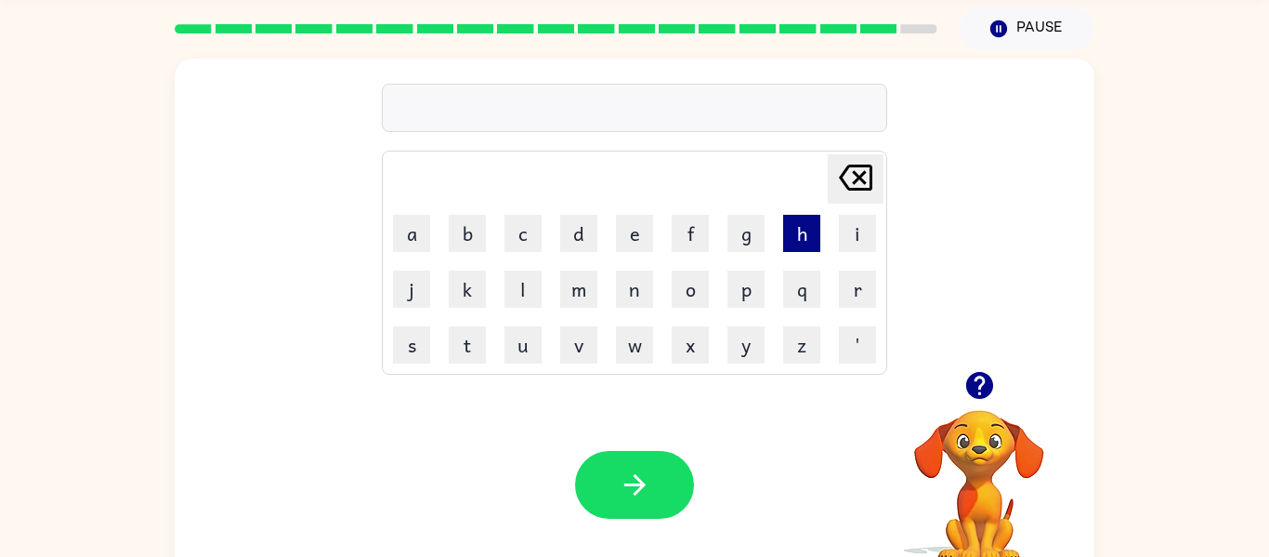
click at [805, 229] on button "h" at bounding box center [801, 233] width 37 height 37
click at [523, 235] on button "c" at bounding box center [523, 233] width 37 height 37
click at [560, 332] on button "v" at bounding box center [578, 344] width 37 height 37
click at [857, 182] on icon "[PERSON_NAME] last character input" at bounding box center [856, 177] width 45 height 45
click at [588, 335] on button "v" at bounding box center [578, 344] width 37 height 37
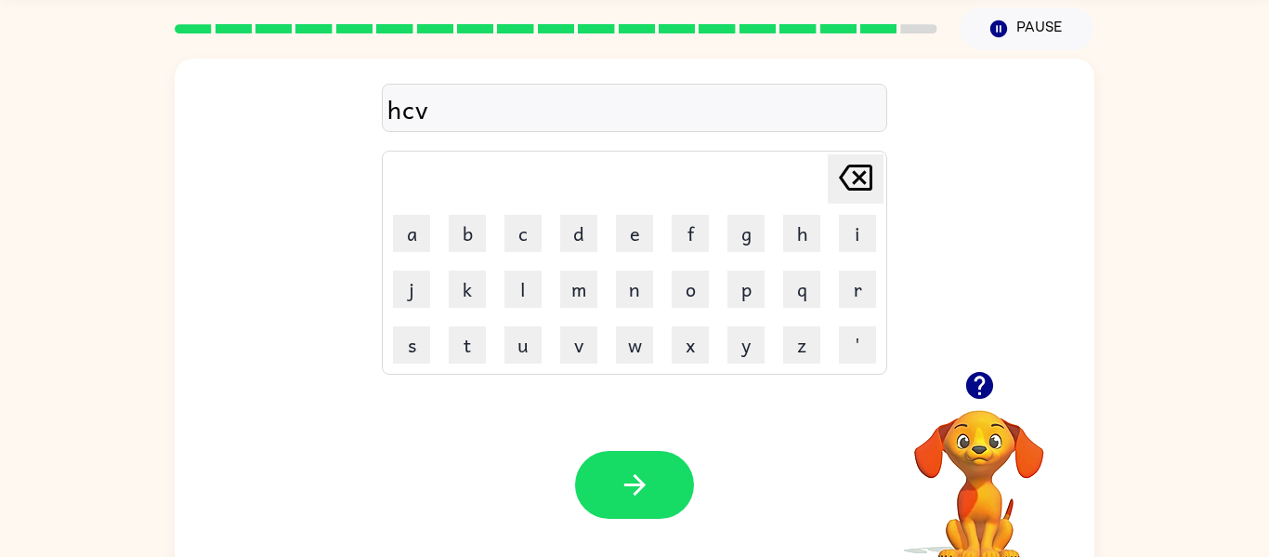
click at [879, 164] on button "[PERSON_NAME] last character input" at bounding box center [856, 178] width 56 height 49
click at [530, 349] on button "u" at bounding box center [523, 344] width 37 height 37
click at [471, 284] on button "k" at bounding box center [467, 288] width 37 height 37
click at [621, 461] on button "button" at bounding box center [634, 485] width 119 height 68
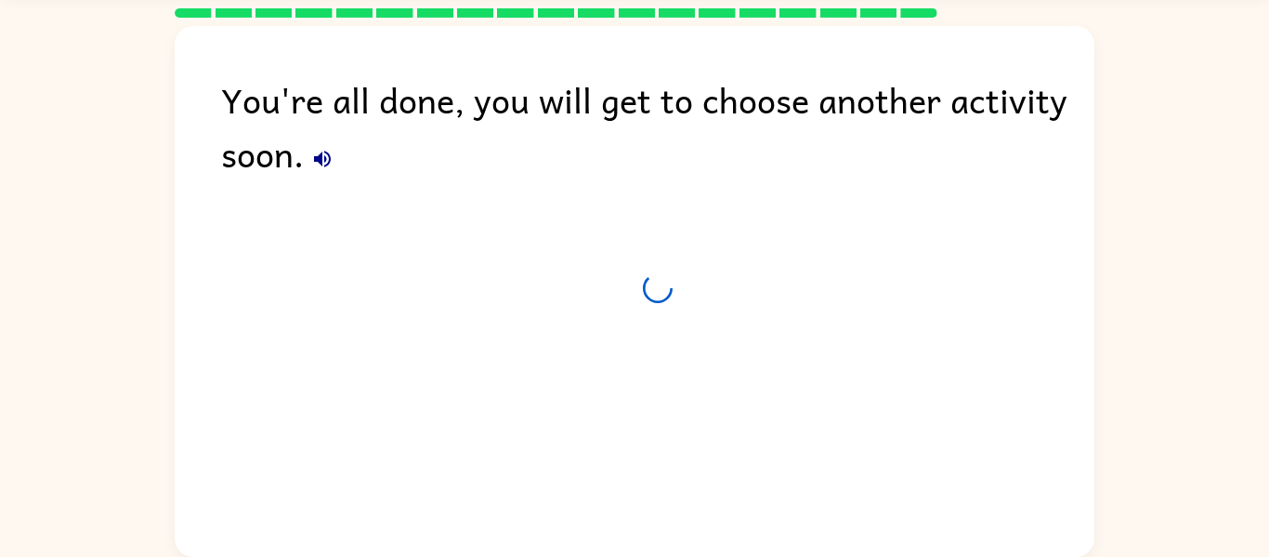
scroll to position [47, 0]
